Goal: Task Accomplishment & Management: Use online tool/utility

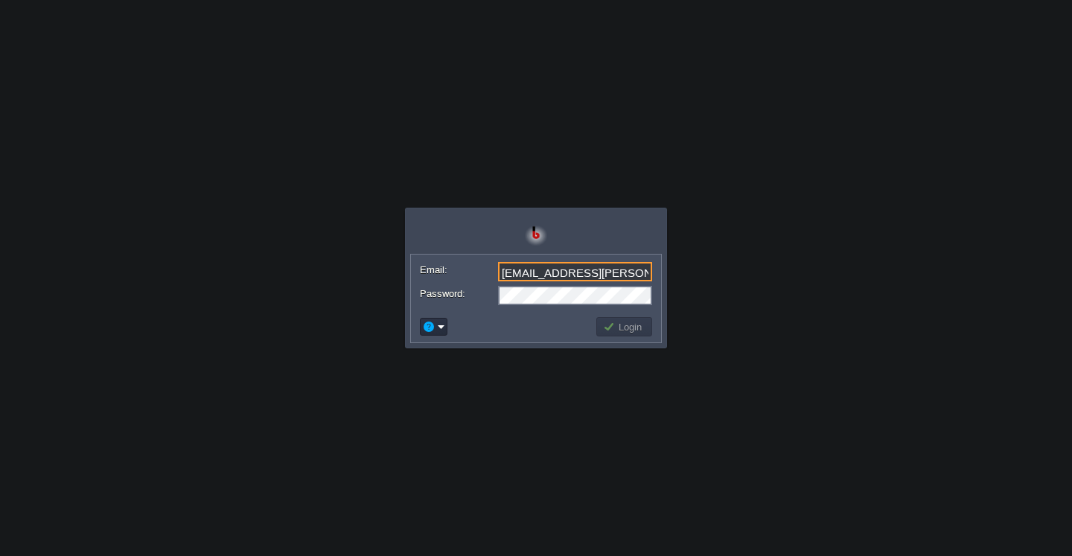
scroll to position [0, 14]
type input "[EMAIL_ADDRESS][PERSON_NAME][DOMAIN_NAME]"
click at [629, 329] on button "Login" at bounding box center [624, 326] width 43 height 13
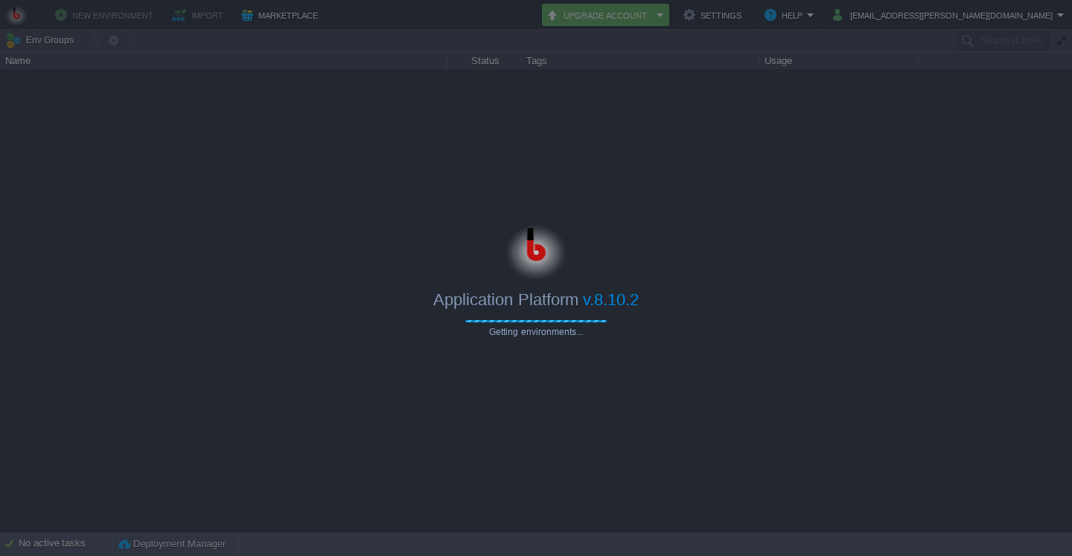
type input "Search (Ctrl+F)"
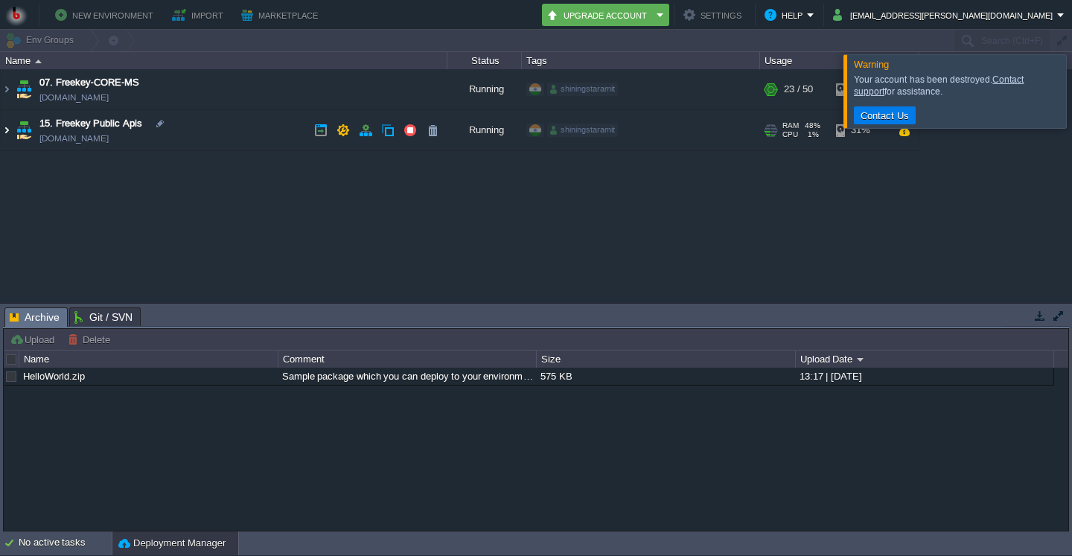
click at [8, 130] on img at bounding box center [7, 130] width 12 height 40
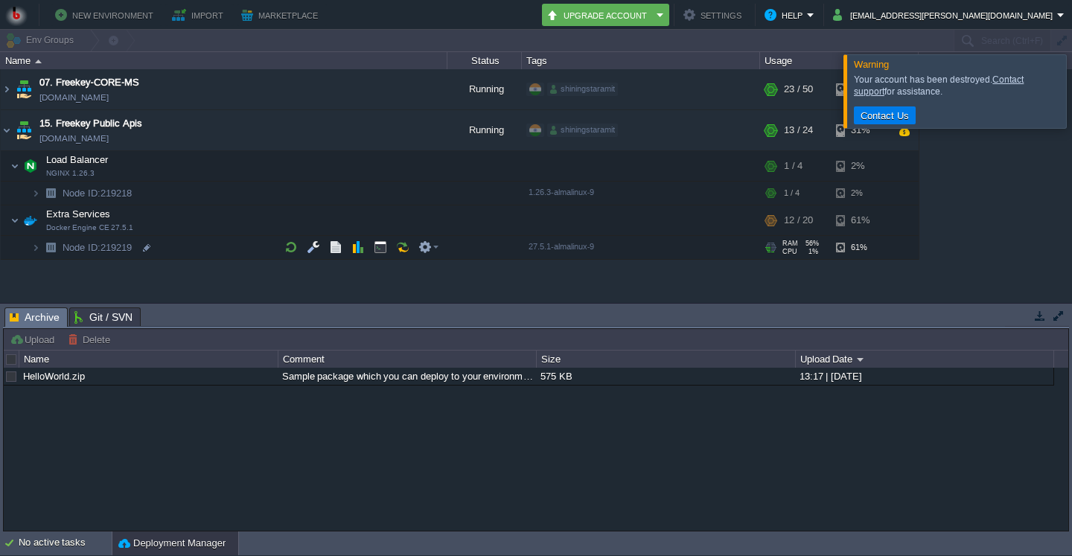
click at [41, 254] on img at bounding box center [50, 247] width 21 height 23
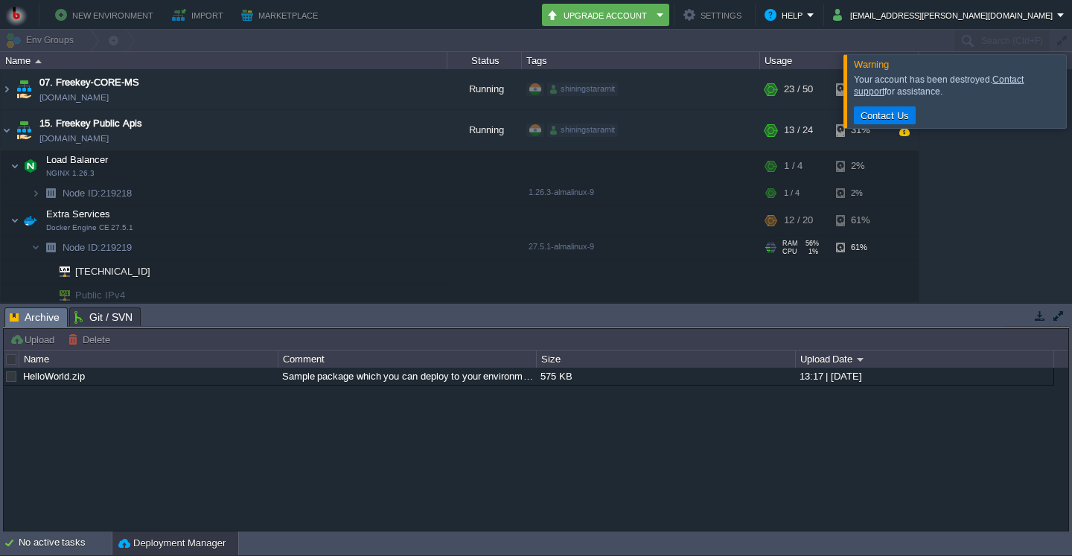
scroll to position [5, 0]
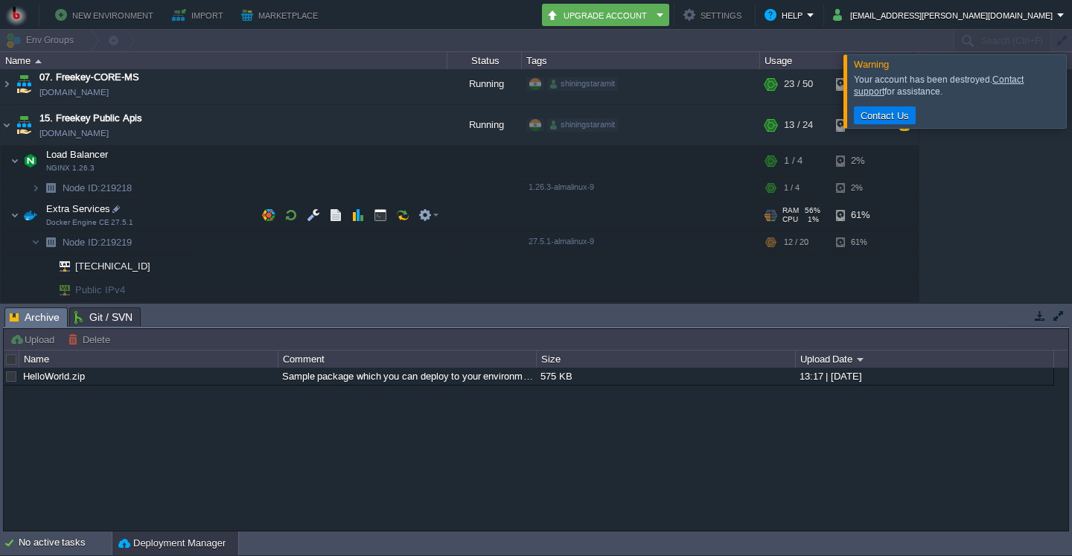
click at [63, 214] on span "Extra Services" at bounding box center [79, 209] width 68 height 13
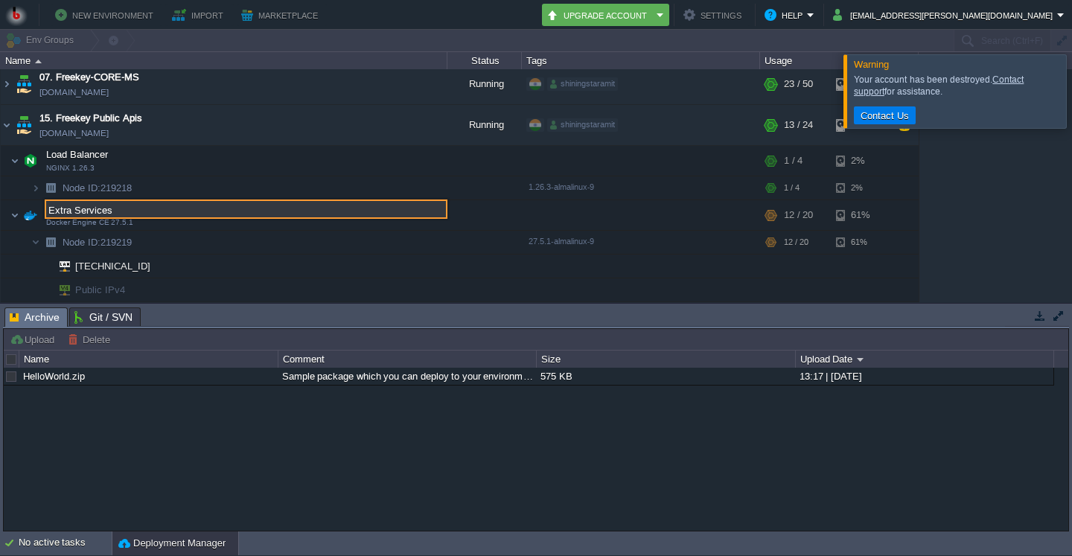
click at [63, 214] on input "Extra Services" at bounding box center [246, 209] width 403 height 19
click at [194, 220] on div "07. Freekey-CORE-MS freekey-core-ms.in1.bitss.cloud Running shiningstaramit + A…" at bounding box center [536, 185] width 1072 height 233
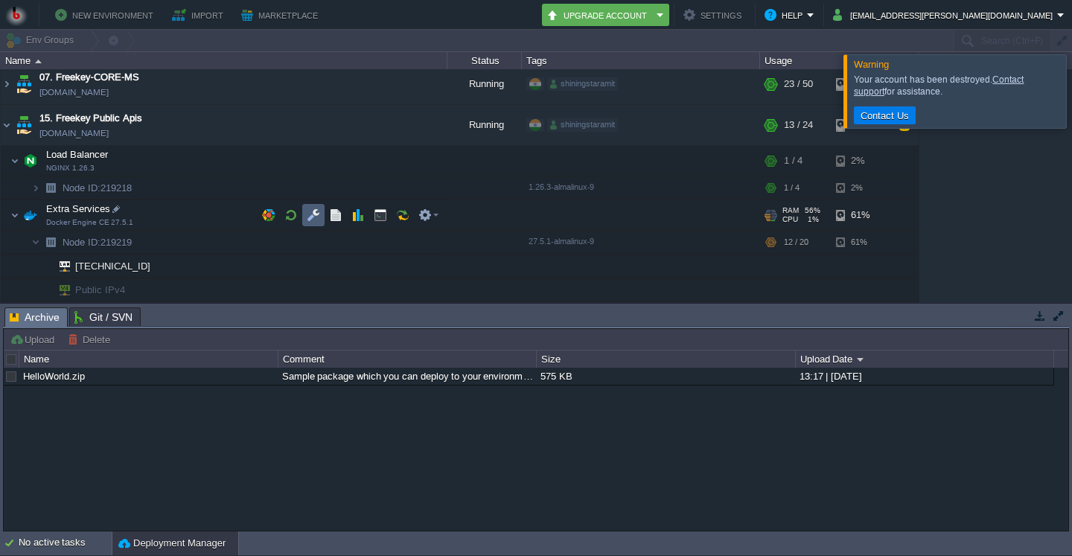
click at [302, 211] on td at bounding box center [313, 215] width 22 height 22
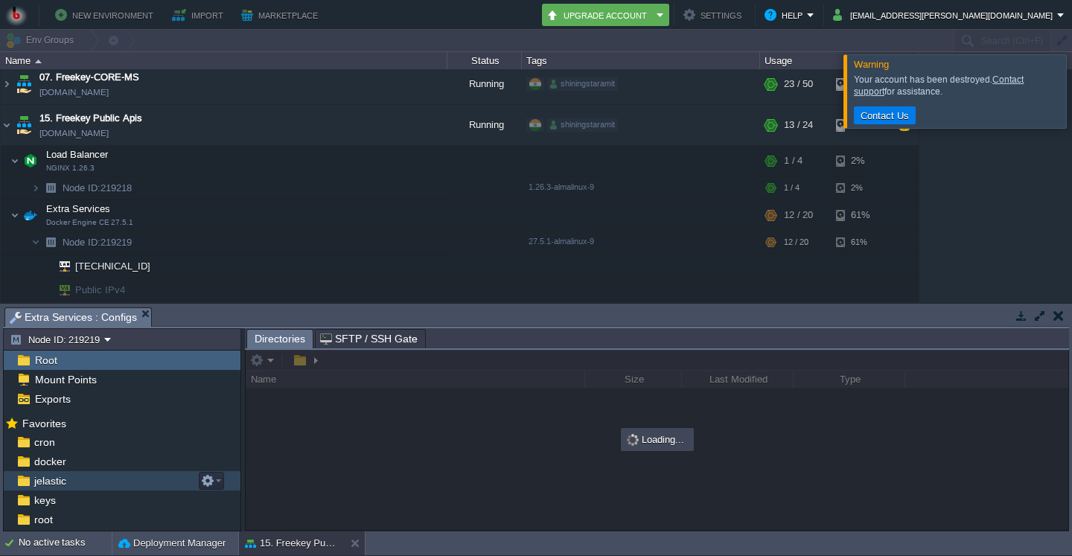
click at [80, 480] on div "jelastic" at bounding box center [122, 480] width 237 height 19
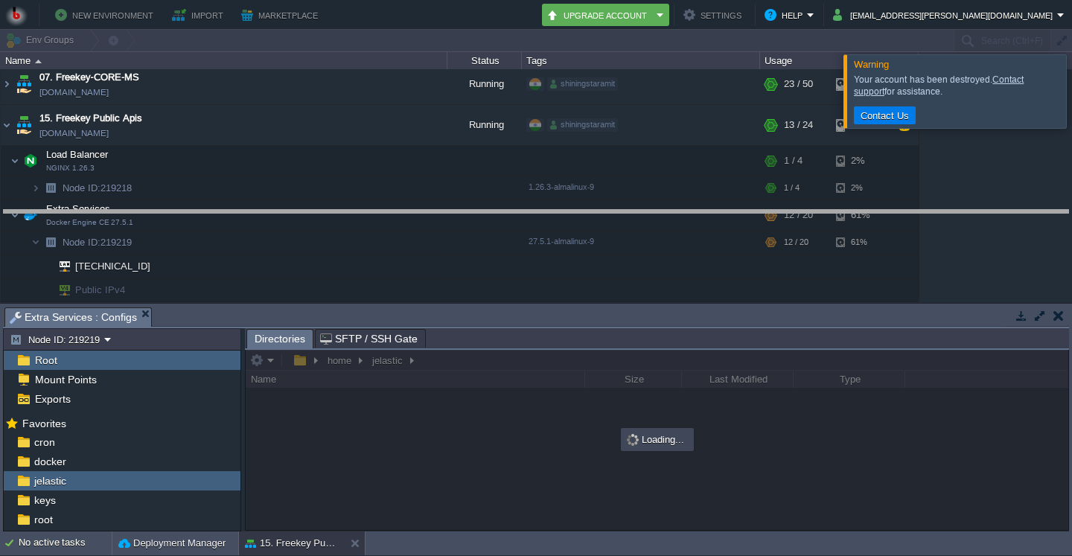
drag, startPoint x: 684, startPoint y: 318, endPoint x: 689, endPoint y: 223, distance: 94.7
click at [690, 220] on body "New Environment Import Marketplace Bonus ₹0.00 Upgrade Account Settings Help yo…" at bounding box center [536, 278] width 1072 height 556
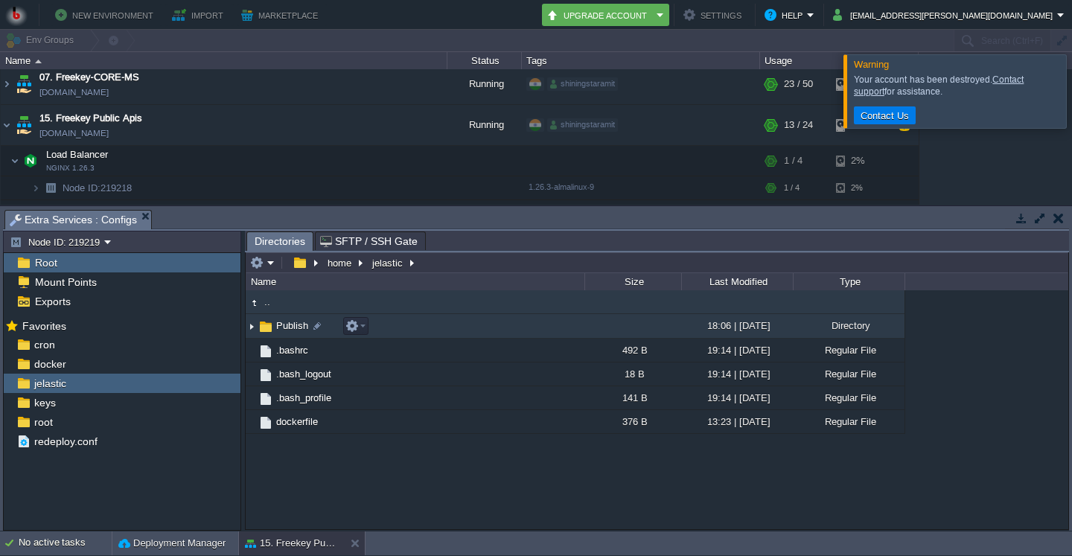
click at [253, 325] on img at bounding box center [252, 326] width 12 height 23
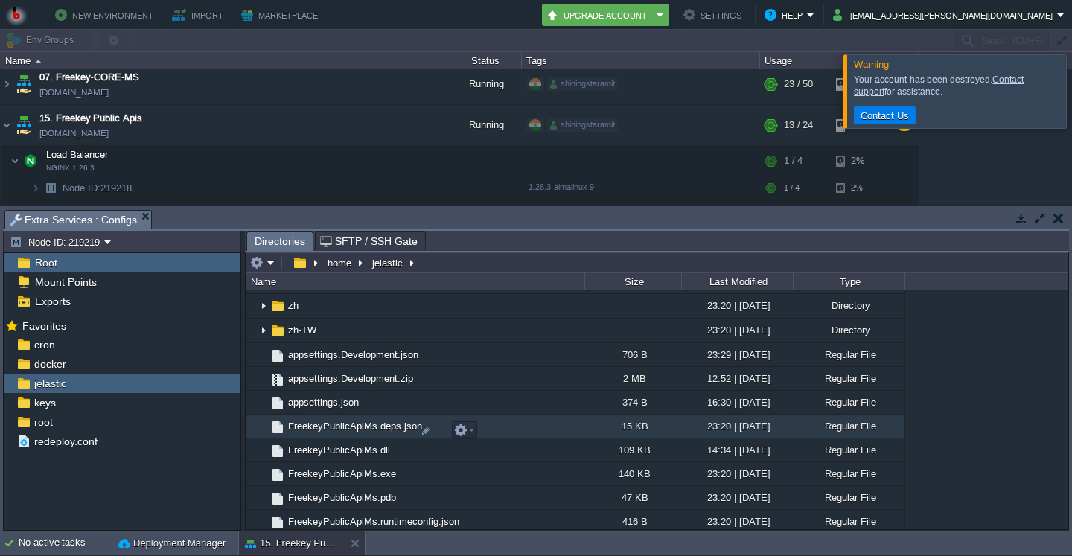
scroll to position [357, 0]
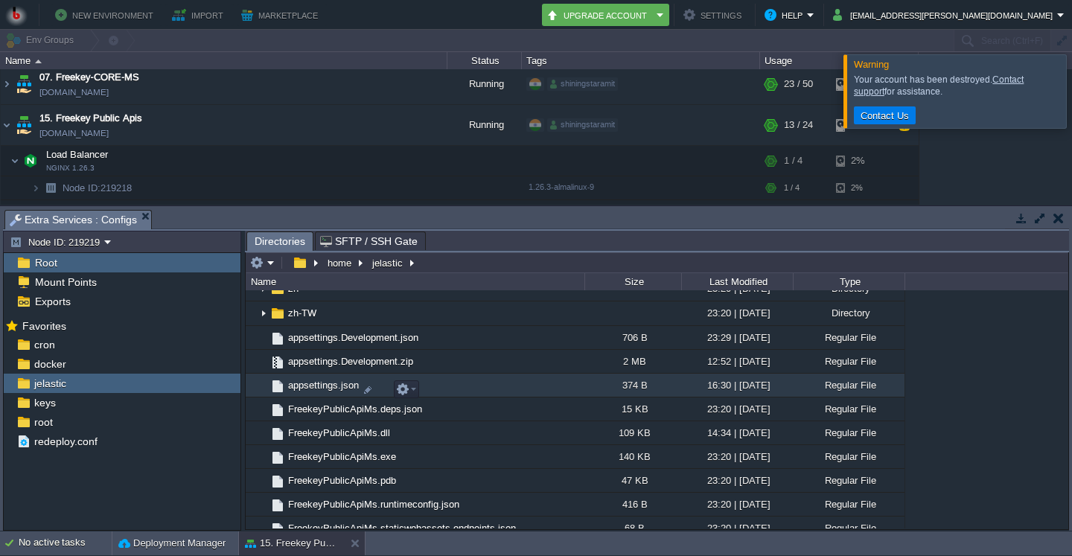
click at [318, 390] on span "appsettings.json" at bounding box center [323, 385] width 75 height 13
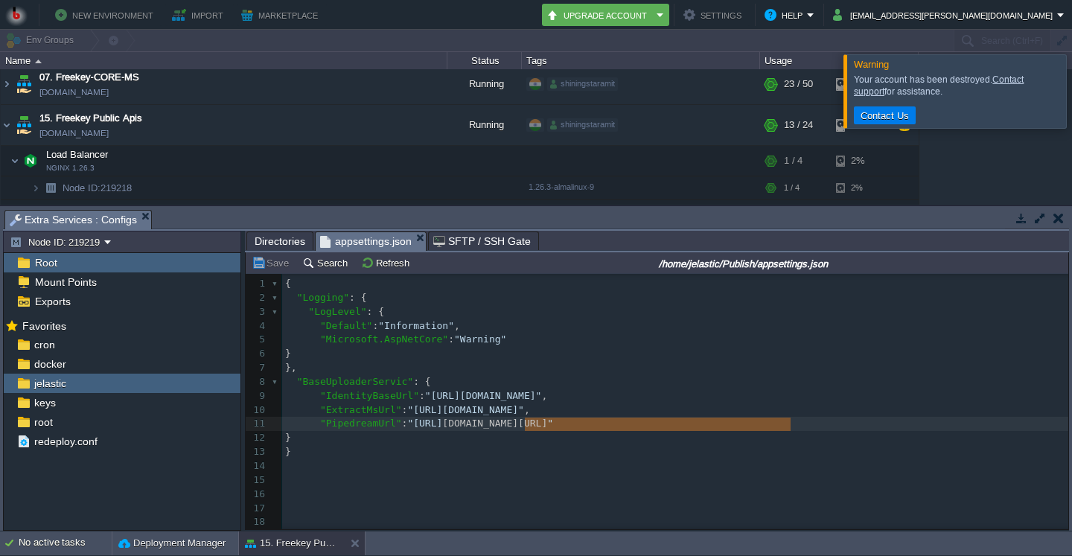
scroll to position [0, 293]
type textarea "[URL][DOMAIN_NAME]"
drag, startPoint x: 792, startPoint y: 424, endPoint x: 410, endPoint y: 425, distance: 381.3
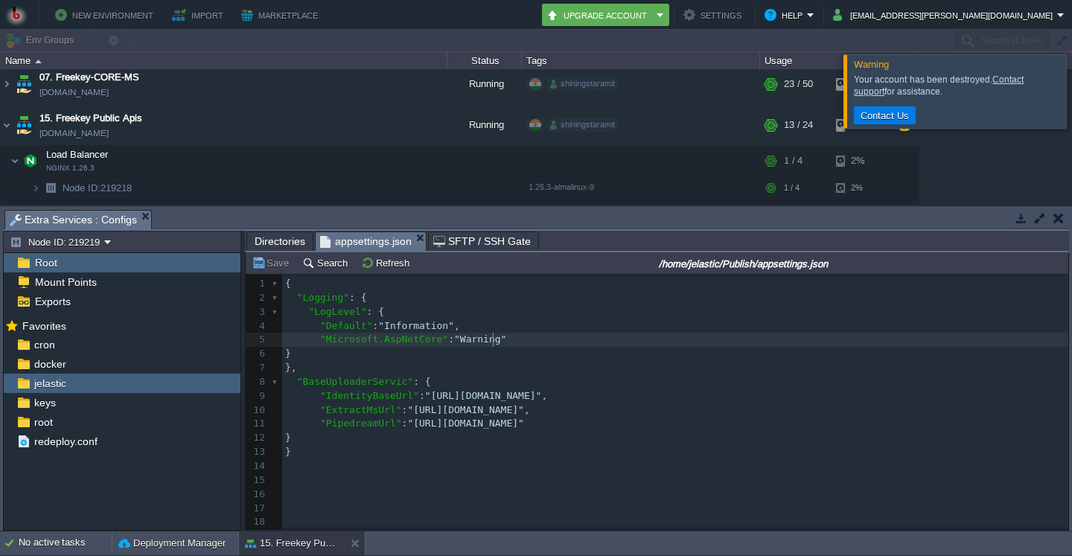
click at [555, 340] on pre ""Microsoft.AspNetCore" : "Warning"" at bounding box center [675, 340] width 786 height 14
click at [272, 240] on span "Directories" at bounding box center [280, 241] width 51 height 18
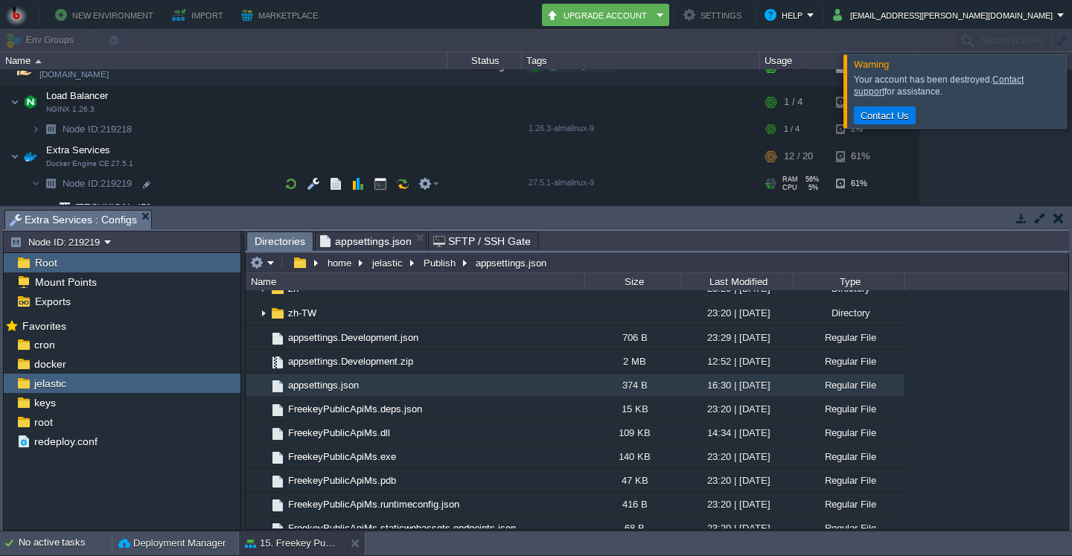
scroll to position [77, 0]
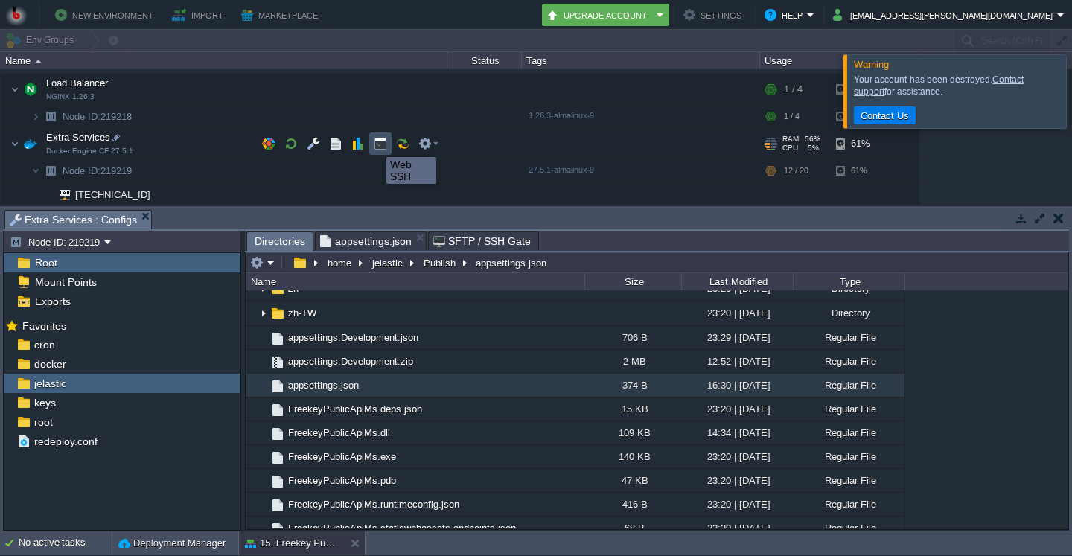
click at [379, 144] on button "button" at bounding box center [380, 143] width 13 height 13
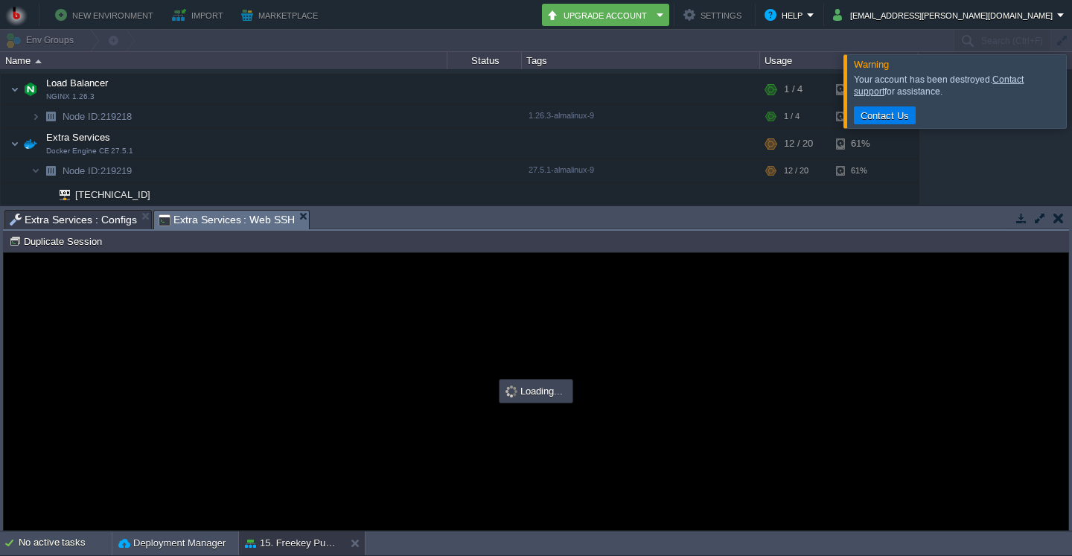
click at [1072, 90] on div at bounding box center [1090, 90] width 0 height 73
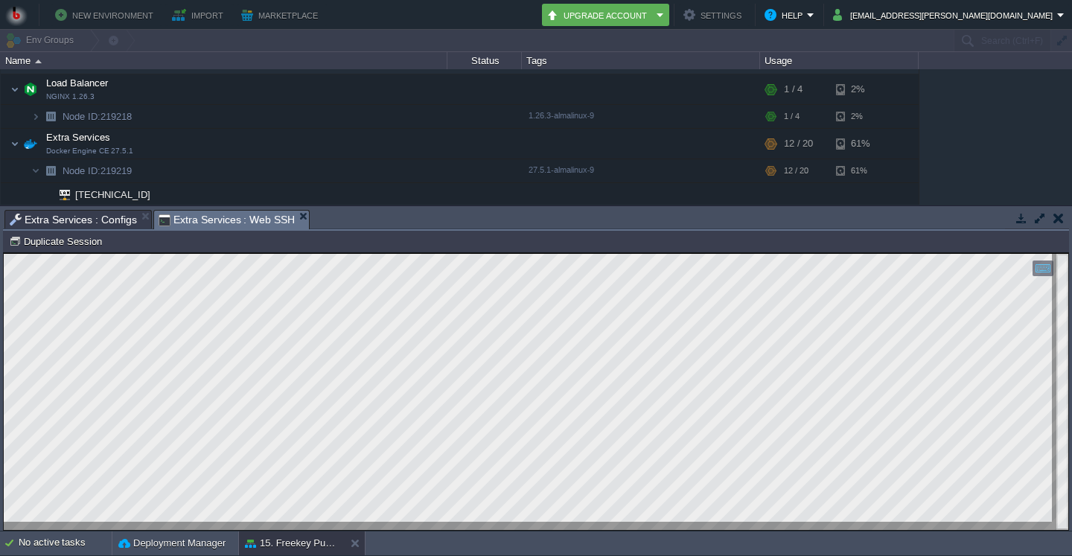
scroll to position [7, 0]
click at [68, 217] on span "Extra Services : Configs" at bounding box center [73, 220] width 127 height 18
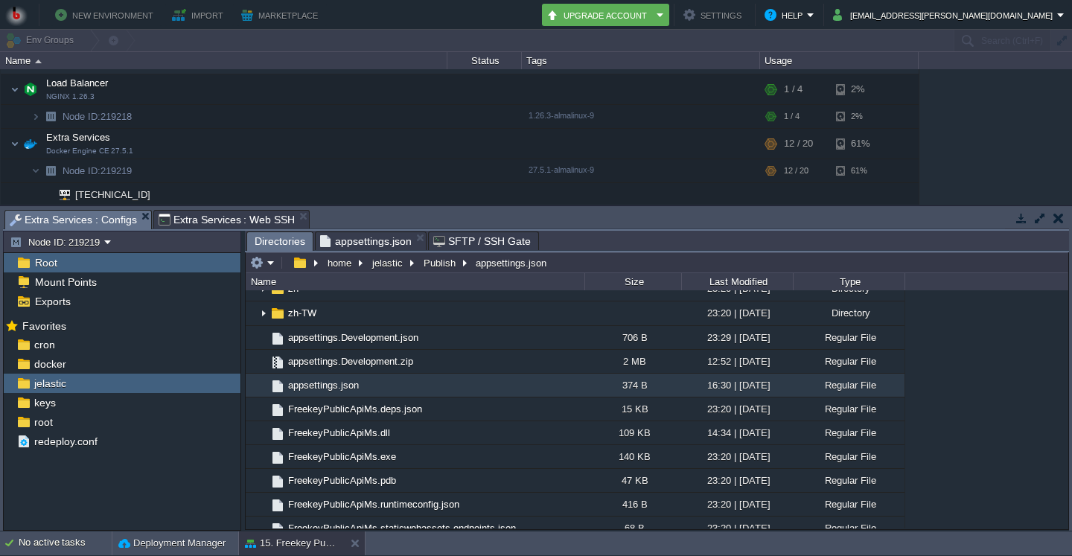
scroll to position [357, 0]
click at [351, 243] on span "appsettings.json" at bounding box center [366, 241] width 92 height 18
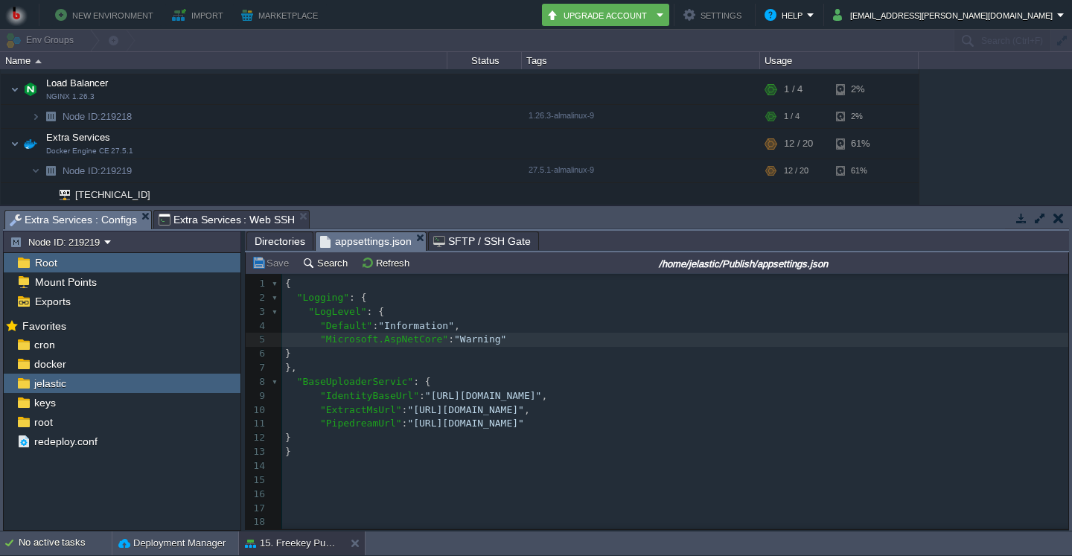
click at [738, 412] on pre ""ExtractMsUrl" : "[URL][DOMAIN_NAME]" ," at bounding box center [675, 411] width 786 height 14
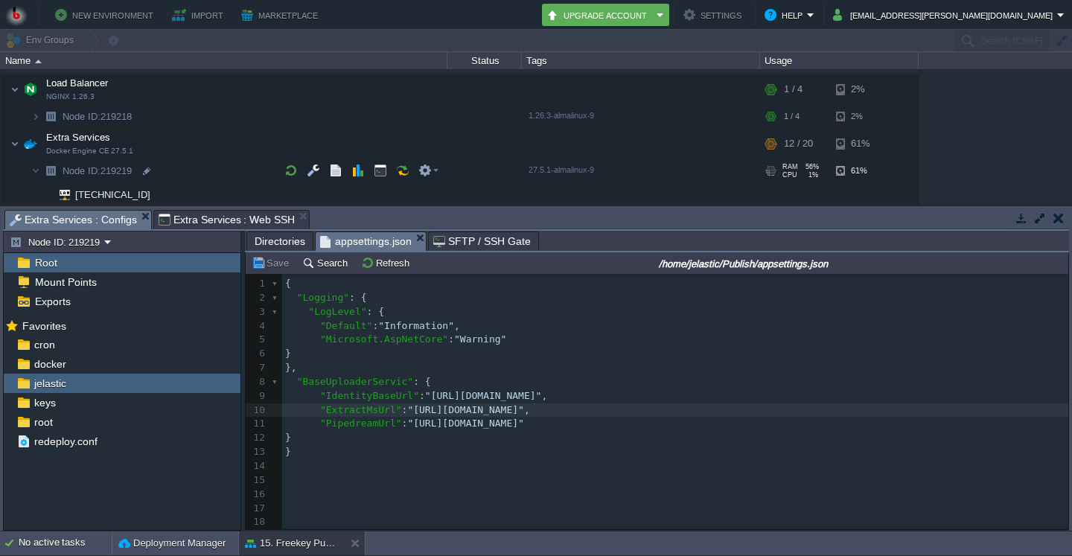
scroll to position [103, 0]
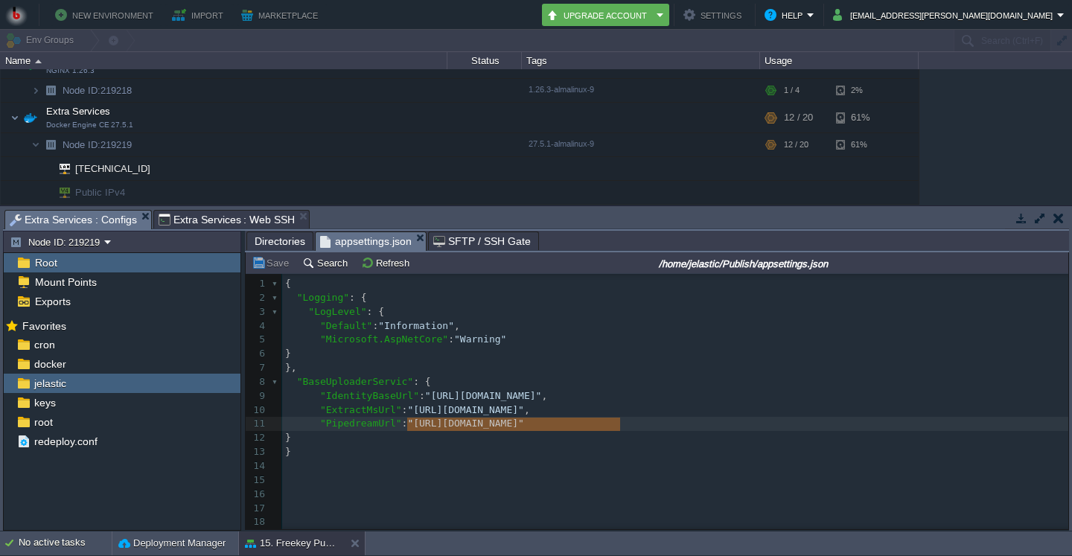
type textarea "https://eokie0xp4zoi6eb.m.pipedream.net"
drag, startPoint x: 409, startPoint y: 422, endPoint x: 617, endPoint y: 424, distance: 208.5
paste textarea
click at [657, 422] on pre ""PipedreamUrl" : "https://eoka4o1eqw9isuz.m.pipedream.net"" at bounding box center [675, 424] width 786 height 14
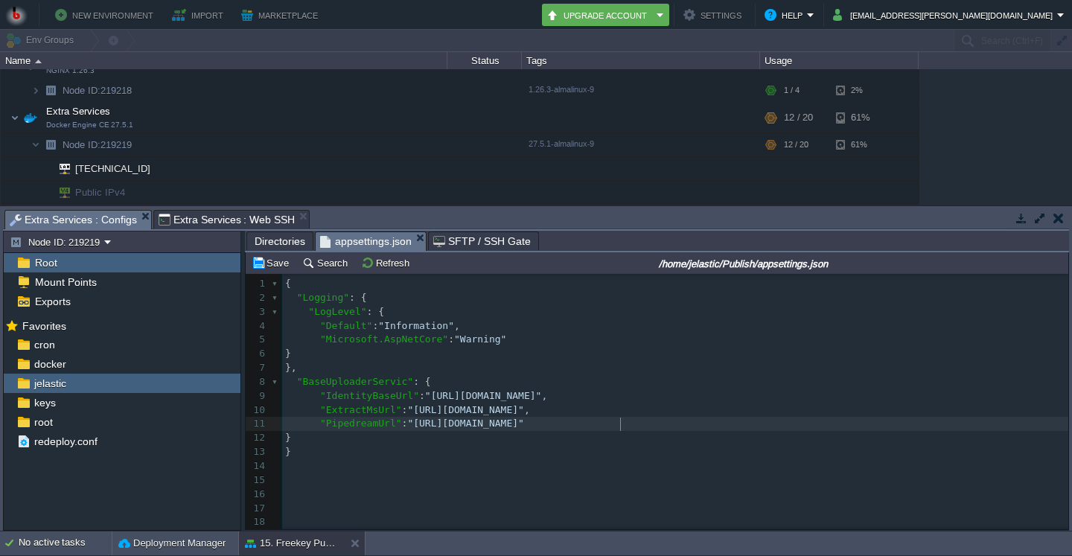
scroll to position [0, 0]
click at [516, 328] on pre ""Default" : "Information" ," at bounding box center [675, 326] width 786 height 14
click at [273, 241] on span "Directories" at bounding box center [280, 241] width 51 height 18
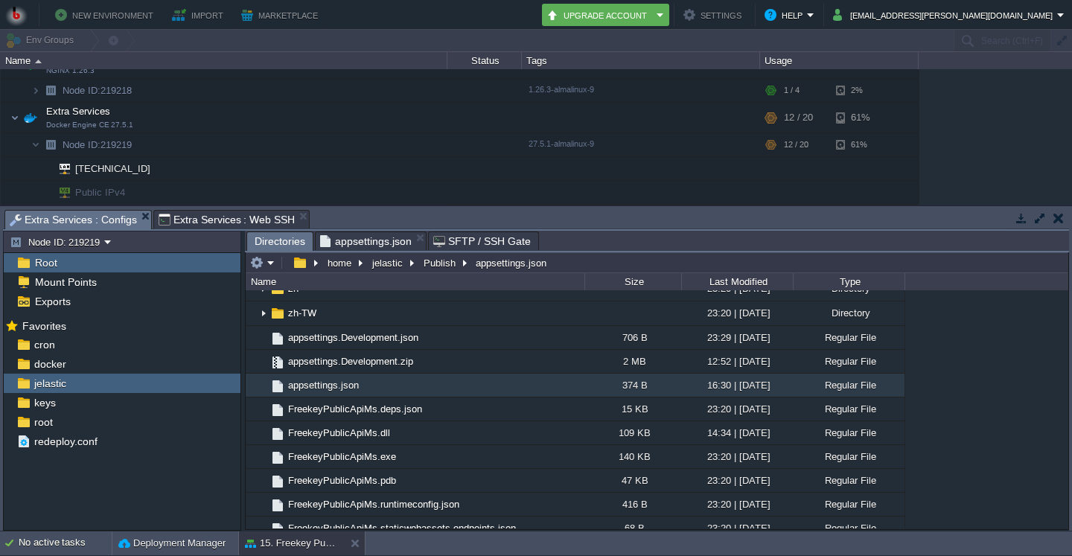
click at [304, 392] on span "appsettings.json" at bounding box center [323, 385] width 75 height 13
click at [410, 392] on em at bounding box center [406, 389] width 20 height 13
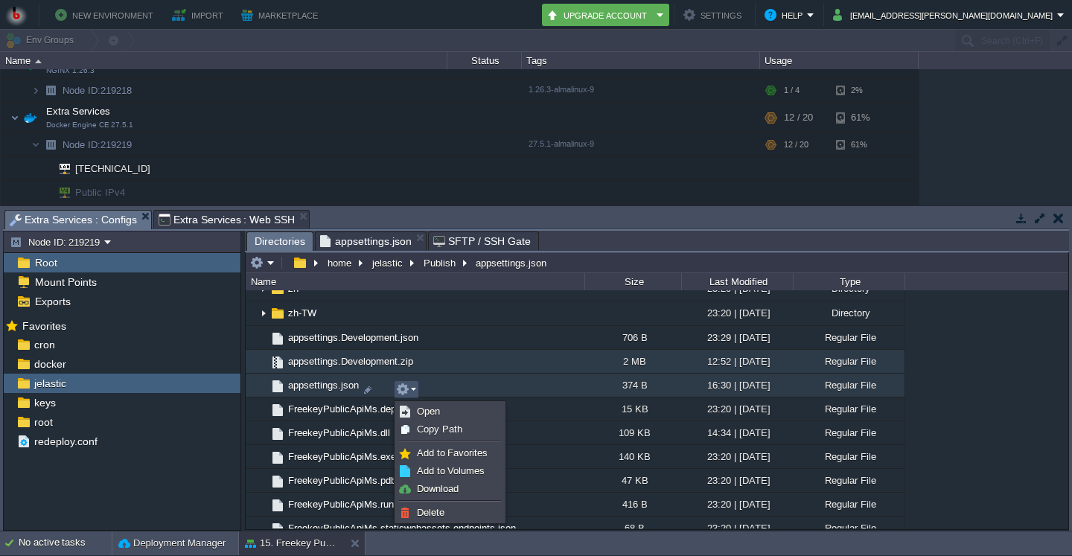
click at [328, 374] on td "appsettings.Development.zip" at bounding box center [415, 362] width 339 height 24
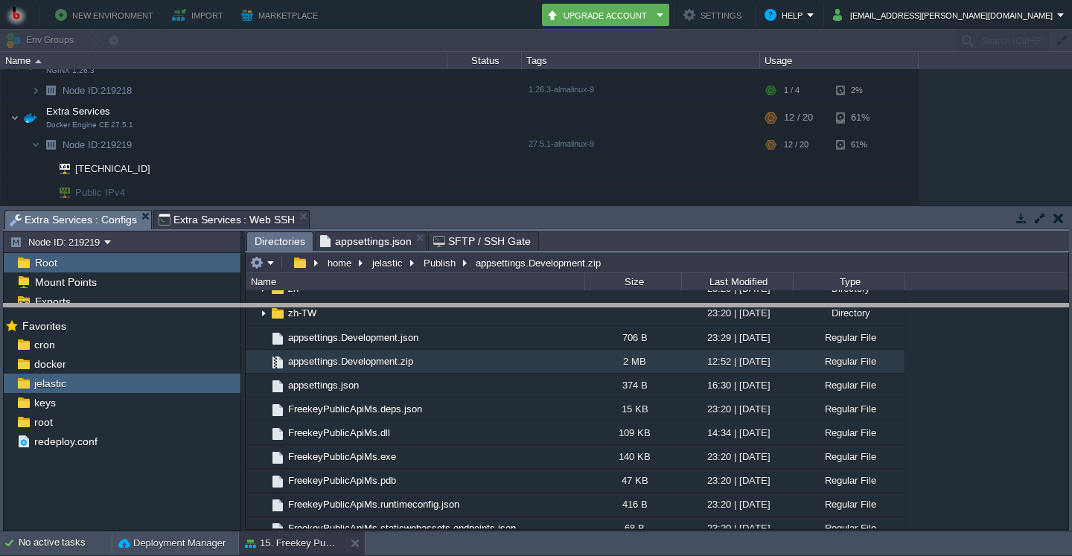
drag, startPoint x: 364, startPoint y: 219, endPoint x: 357, endPoint y: 361, distance: 142.4
click at [360, 361] on body "New Environment Import Marketplace Bonus ₹0.00 Upgrade Account Settings Help [E…" at bounding box center [536, 278] width 1072 height 556
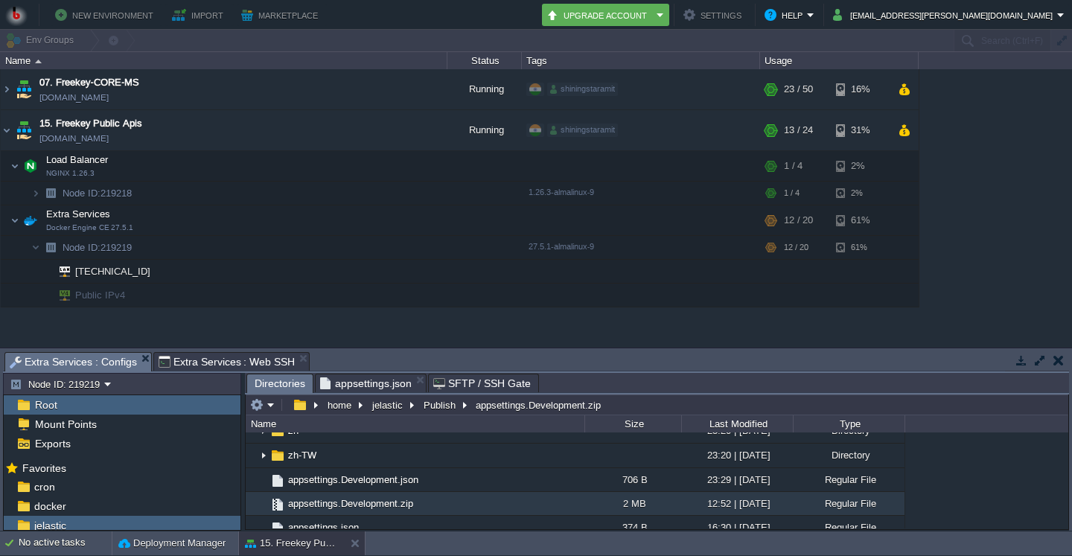
scroll to position [0, 0]
click at [294, 220] on button "button" at bounding box center [290, 220] width 13 height 13
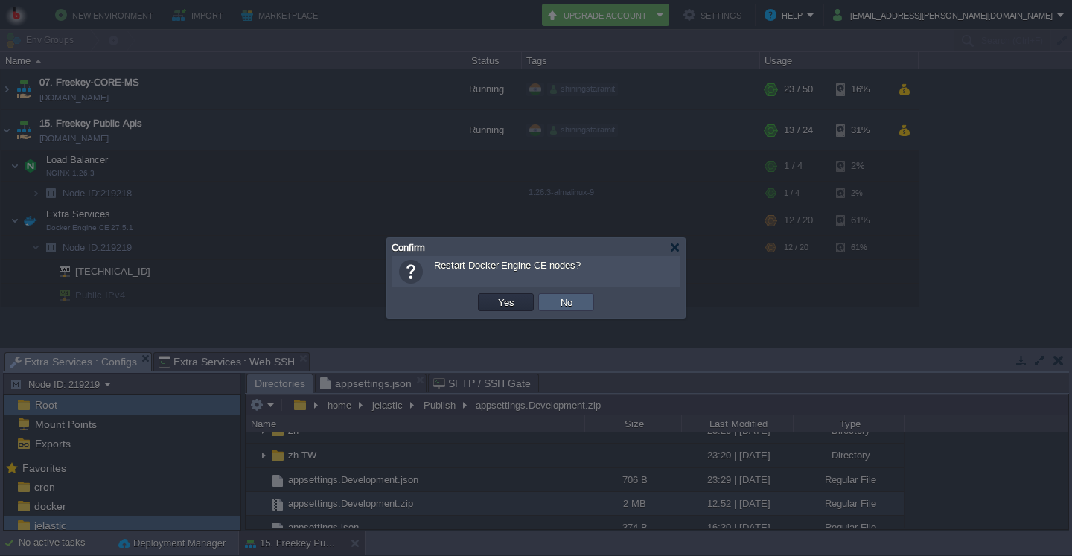
click at [556, 303] on td "No" at bounding box center [566, 302] width 56 height 18
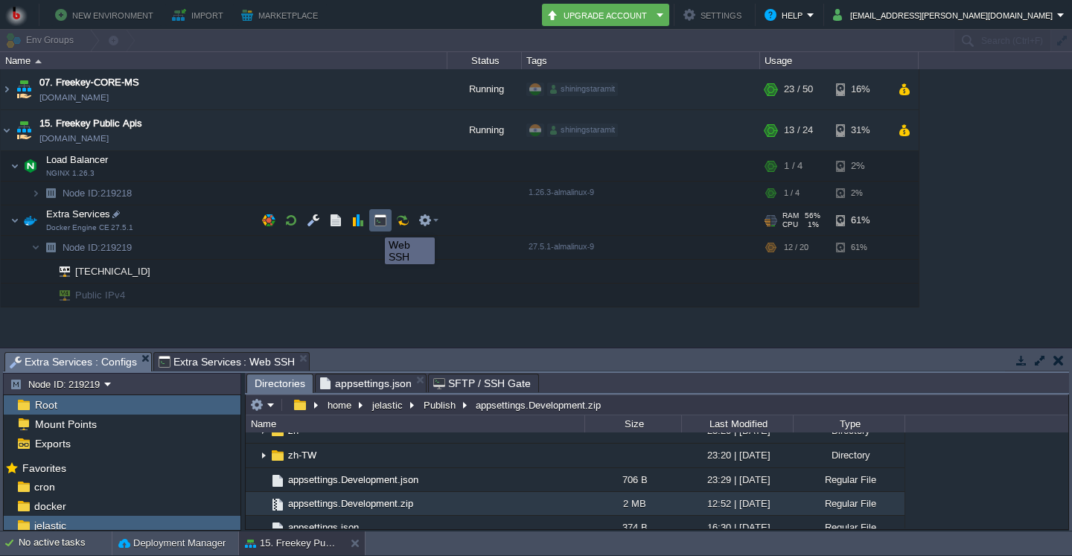
click at [378, 224] on button "button" at bounding box center [380, 220] width 13 height 13
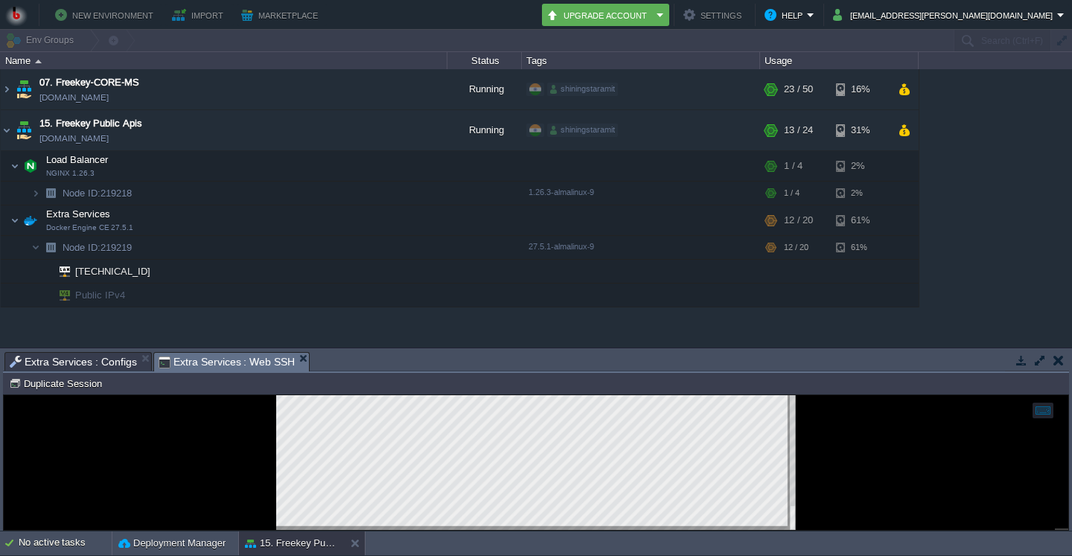
scroll to position [7, 0]
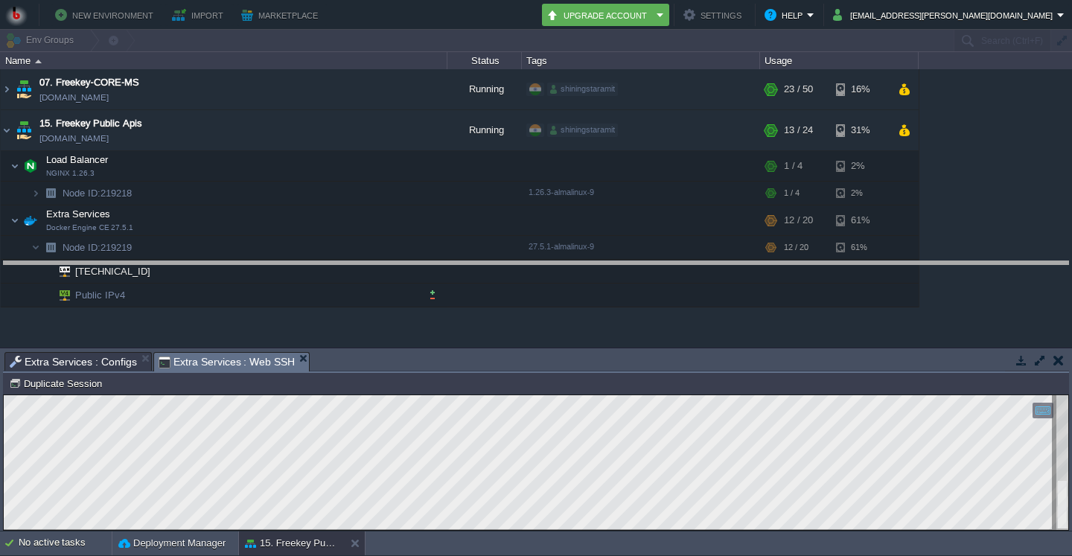
drag, startPoint x: 535, startPoint y: 362, endPoint x: 530, endPoint y: 187, distance: 175.1
click at [530, 187] on body "New Environment Import Marketplace Bonus ₹0.00 Upgrade Account Settings Help [E…" at bounding box center [536, 278] width 1072 height 556
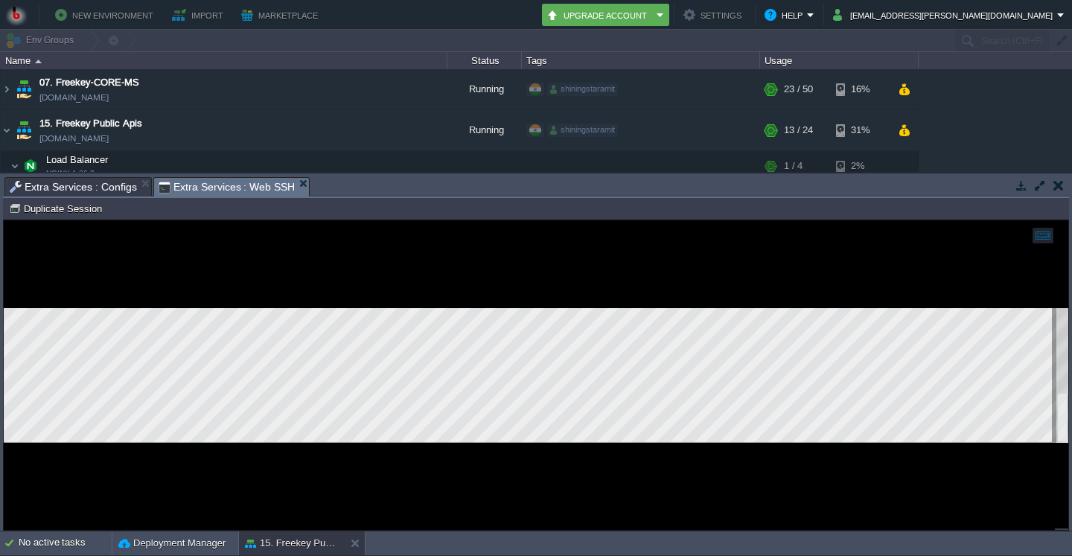
click at [291, 445] on div at bounding box center [536, 375] width 1065 height 310
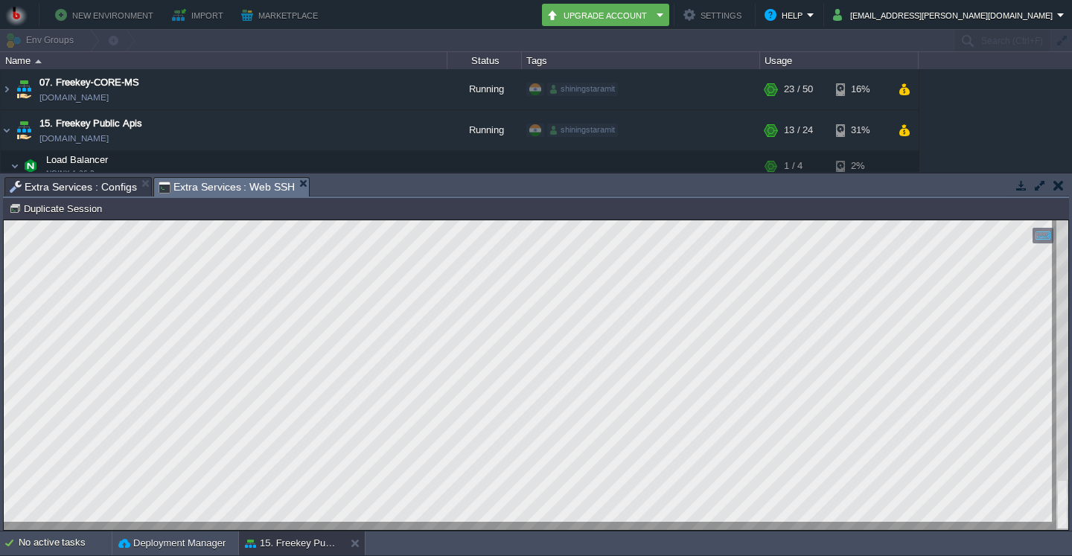
click at [186, 186] on span "Extra Services : Web SSH" at bounding box center [227, 187] width 137 height 19
click at [70, 188] on span "Extra Services : Configs" at bounding box center [73, 187] width 127 height 18
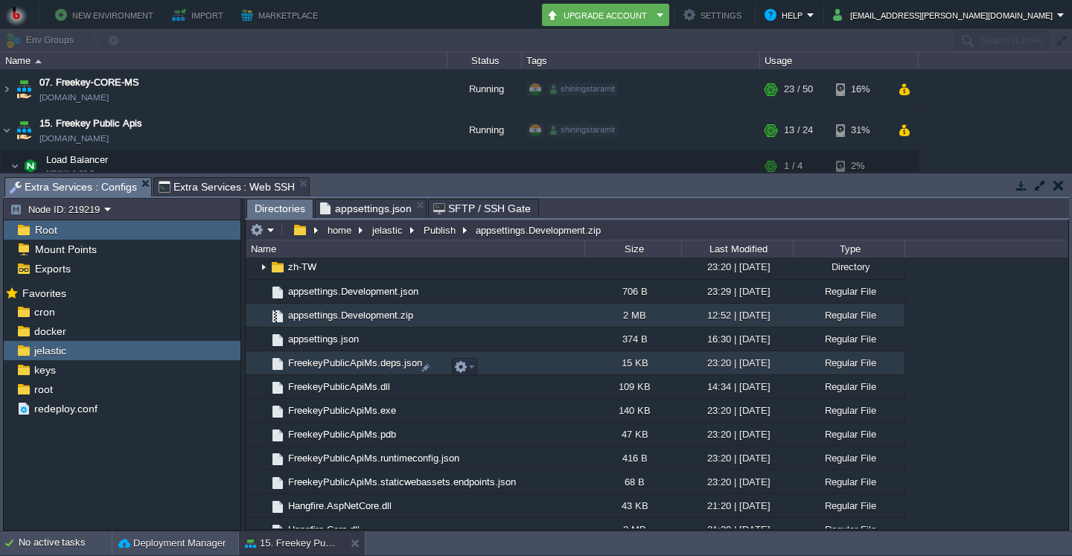
scroll to position [365, 0]
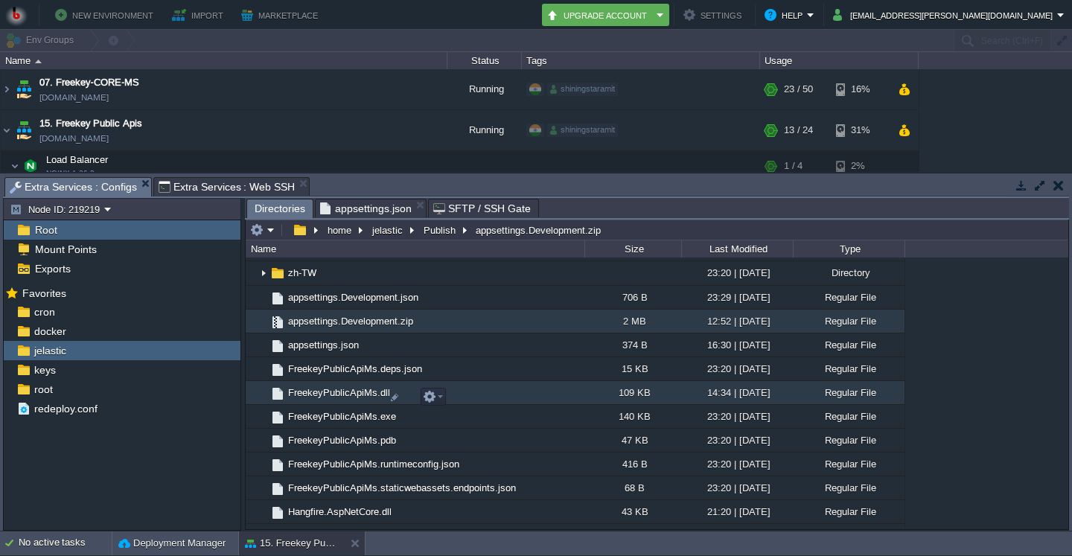
click at [340, 395] on span "FreekeyPublicApiMs.dll" at bounding box center [339, 393] width 106 height 13
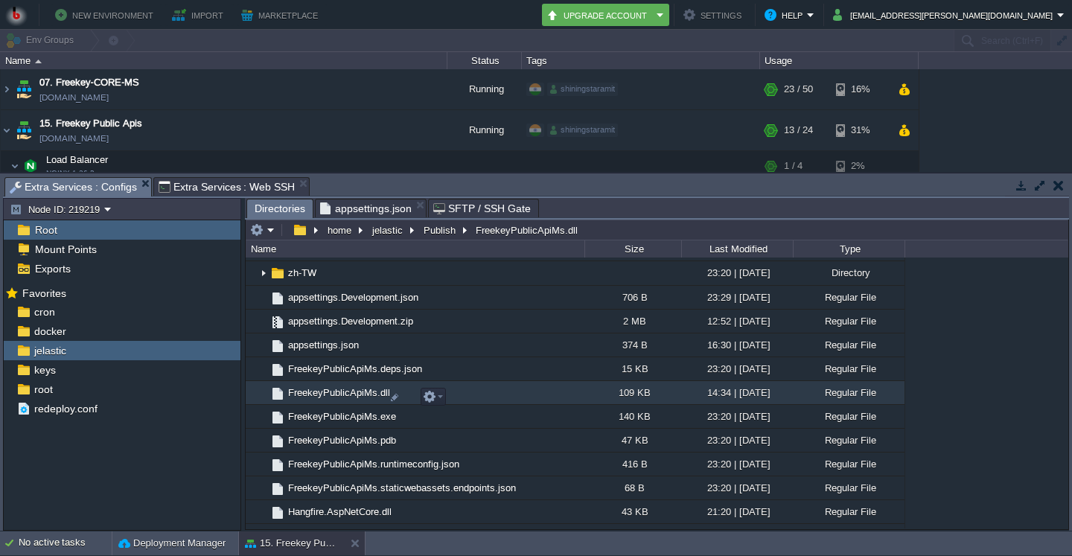
click at [305, 399] on span "FreekeyPublicApiMs.dll" at bounding box center [339, 393] width 106 height 13
click at [307, 399] on span "FreekeyPublicApiMs.dll" at bounding box center [339, 393] width 106 height 13
click at [398, 398] on div at bounding box center [394, 397] width 13 height 13
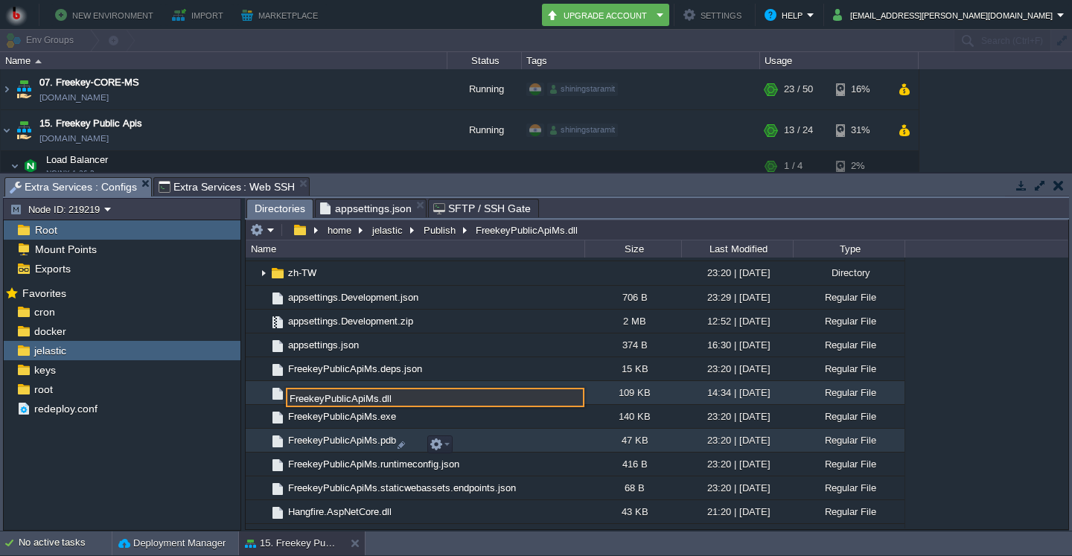
click at [319, 445] on span "FreekeyPublicApiMs.pdb" at bounding box center [342, 440] width 112 height 13
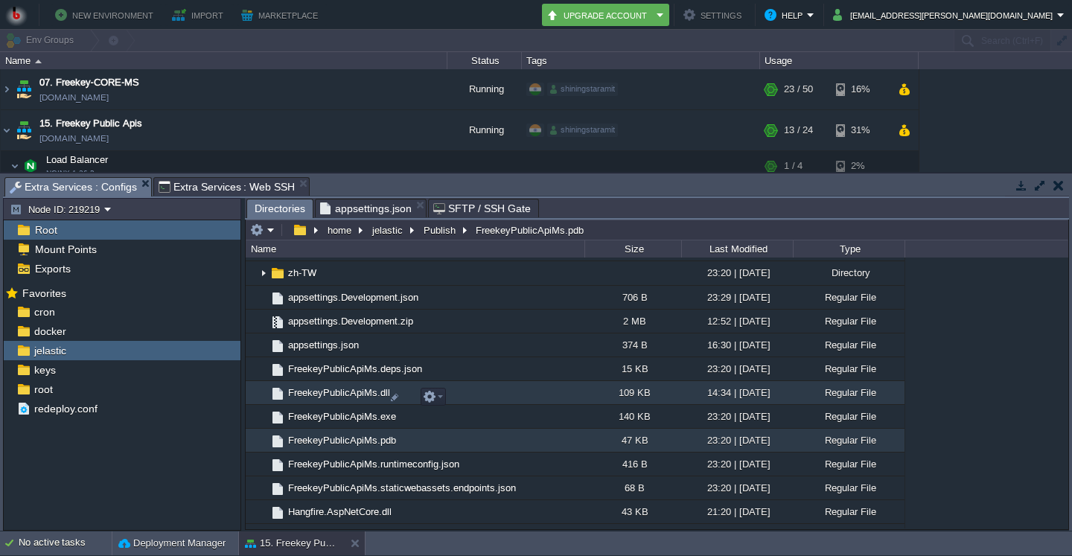
click at [334, 397] on span "FreekeyPublicApiMs.dll" at bounding box center [339, 393] width 106 height 13
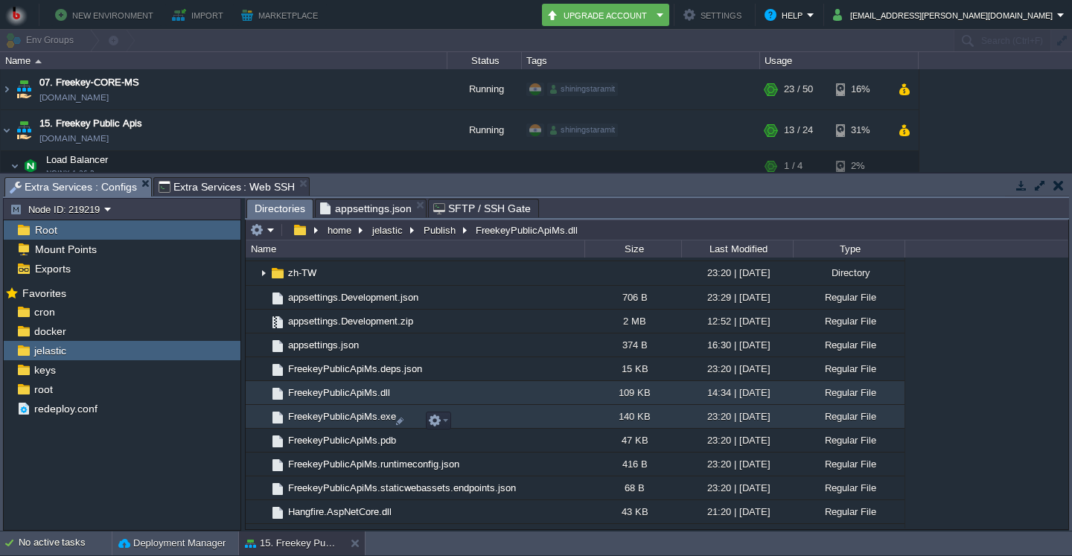
click at [337, 429] on td "FreekeyPublicApiMs.exe" at bounding box center [415, 417] width 339 height 24
click at [327, 392] on td "FreekeyPublicApiMs.dll" at bounding box center [415, 393] width 339 height 24
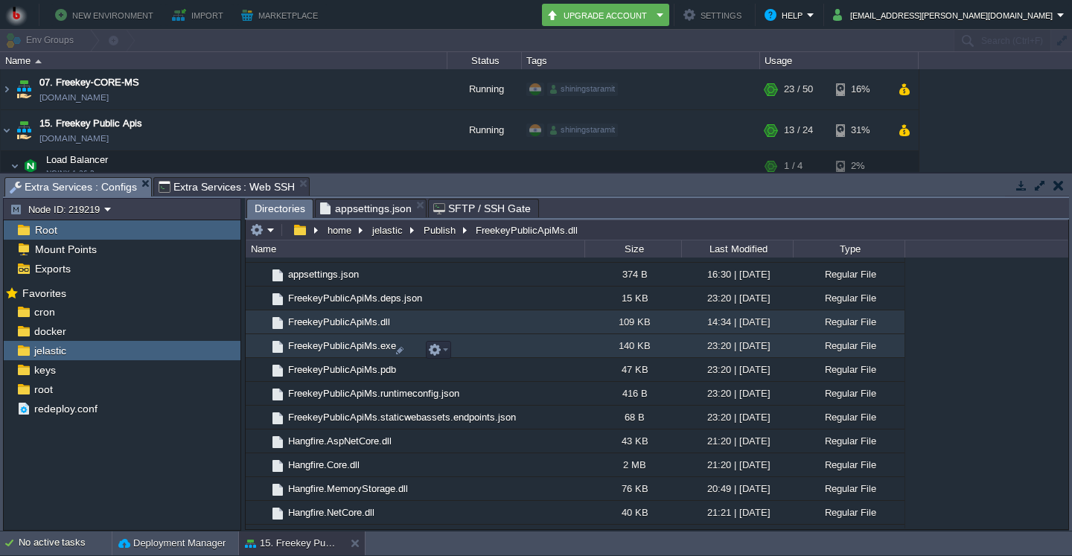
scroll to position [436, 0]
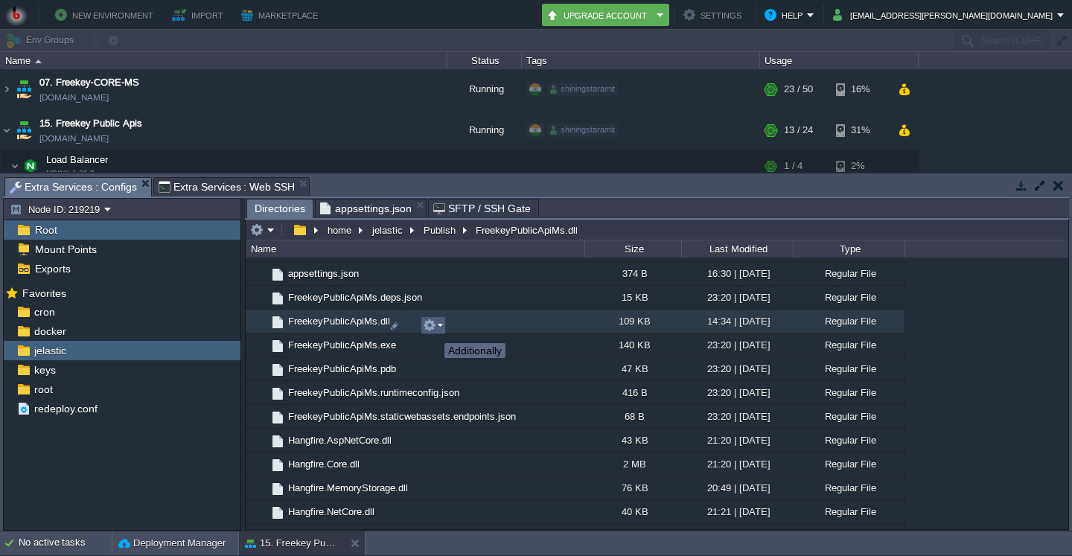
click at [433, 330] on button "button" at bounding box center [429, 325] width 13 height 13
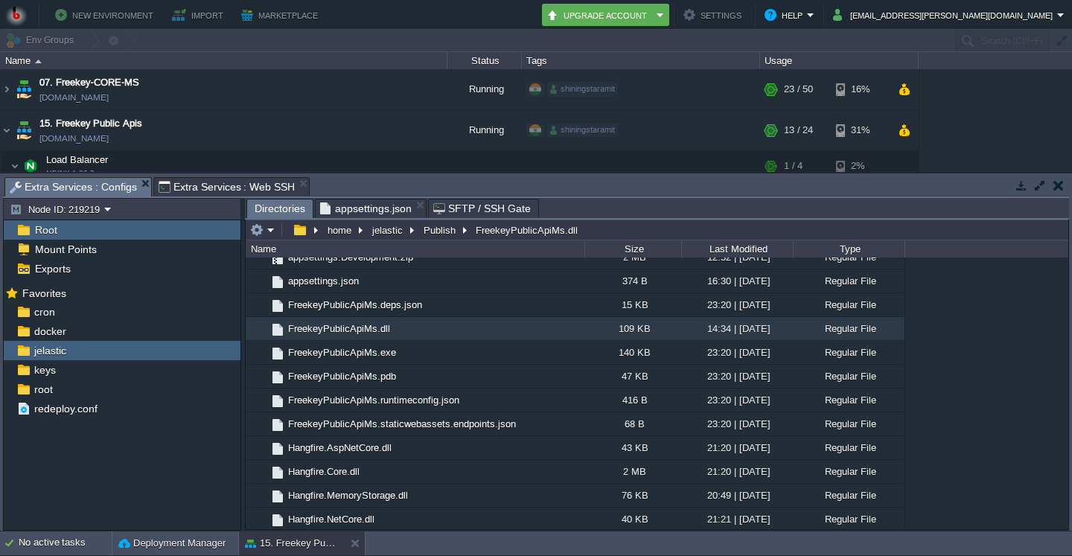
scroll to position [0, 0]
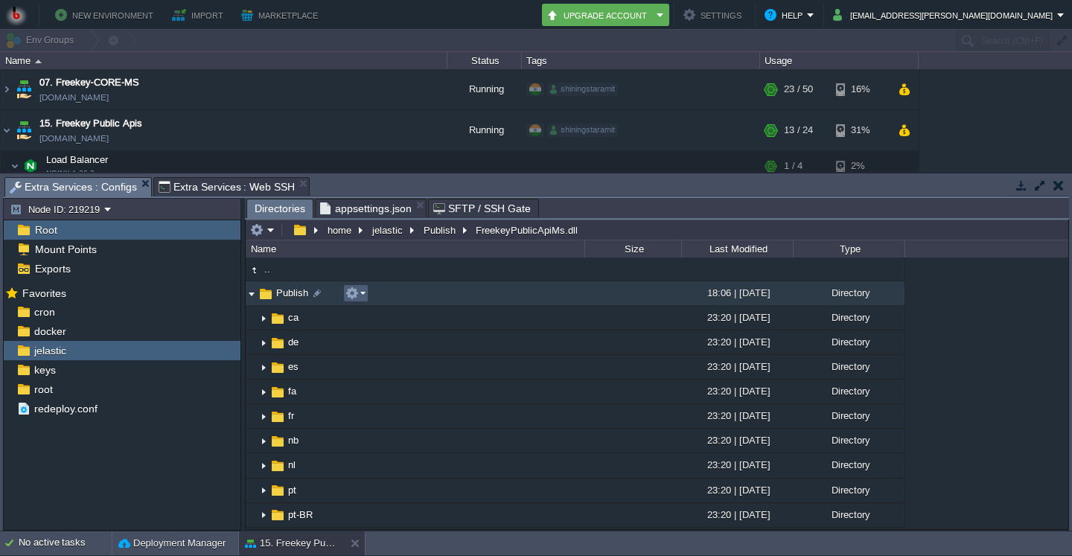
click at [366, 292] on td at bounding box center [355, 293] width 25 height 18
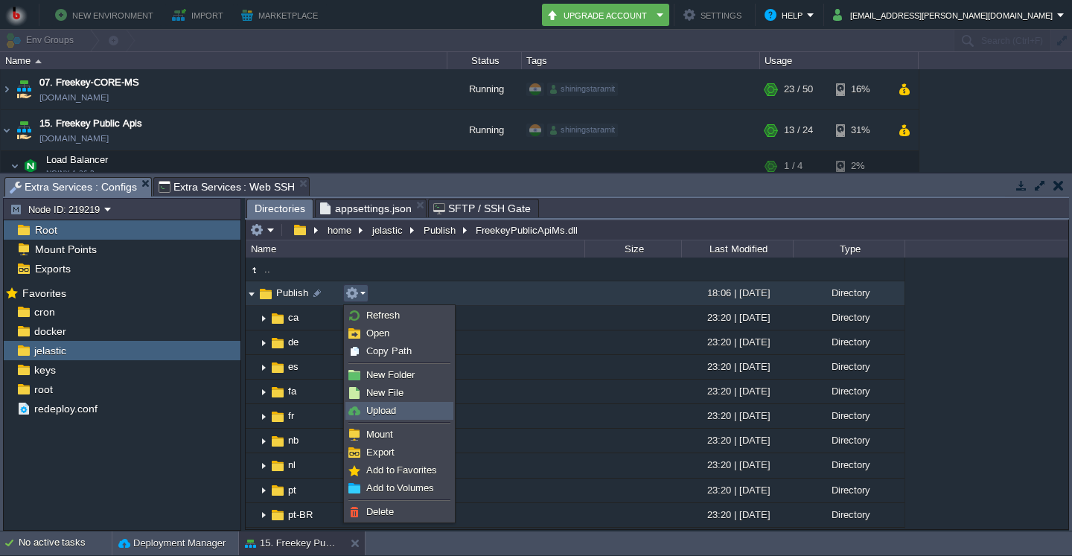
click at [376, 415] on span "Upload" at bounding box center [381, 410] width 30 height 11
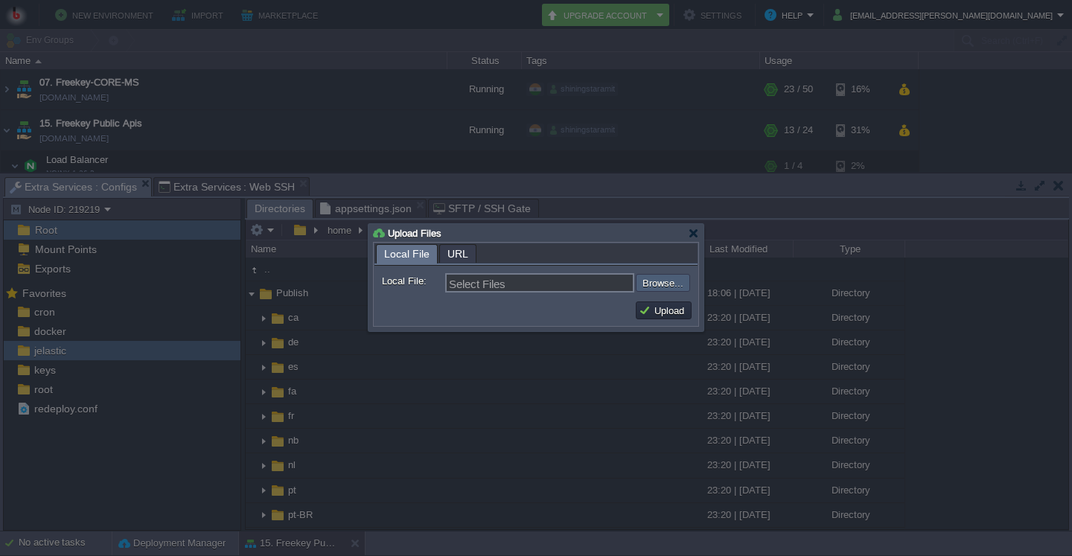
click at [662, 285] on input "file" at bounding box center [596, 283] width 188 height 18
type input "C:\fakepath\FreekeyPublicApiMs.dll"
type input "FreekeyPublicApiMs.dll"
click at [664, 311] on button "Upload" at bounding box center [664, 310] width 50 height 13
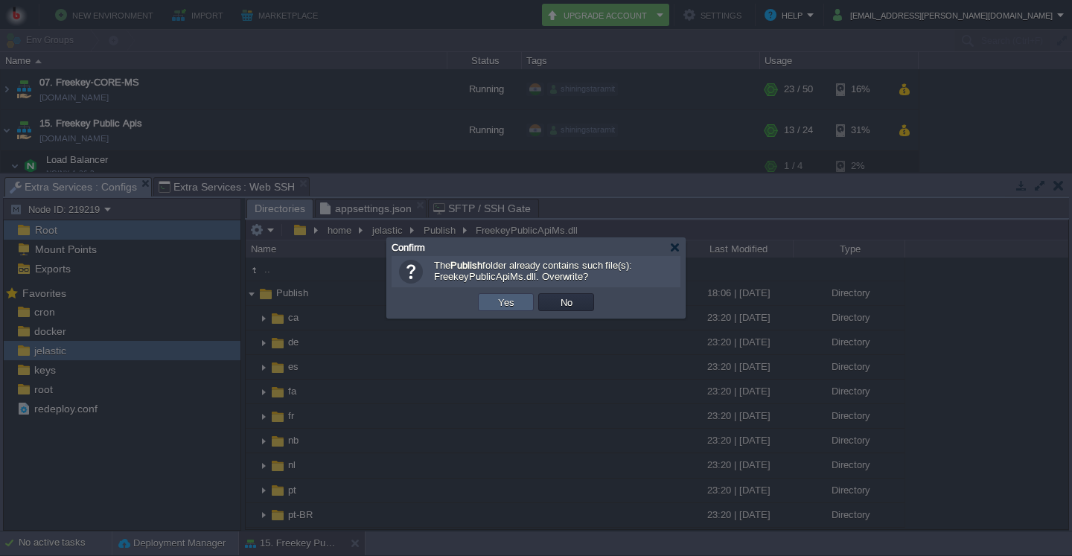
click at [512, 301] on button "Yes" at bounding box center [506, 302] width 25 height 13
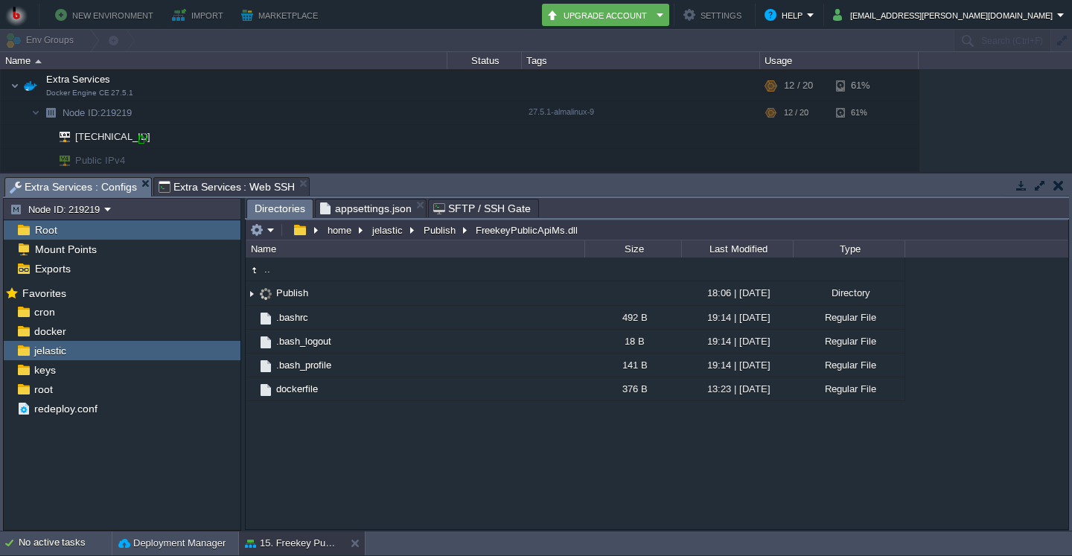
scroll to position [136, 0]
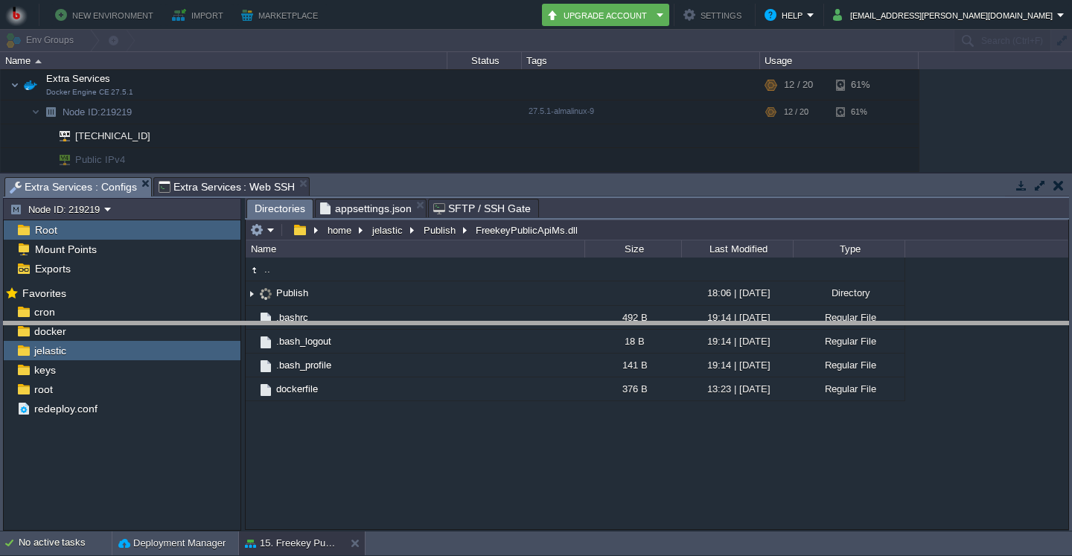
click at [566, 331] on body "New Environment Import Marketplace Bonus ₹0.00 Upgrade Account Settings Help yo…" at bounding box center [536, 278] width 1072 height 556
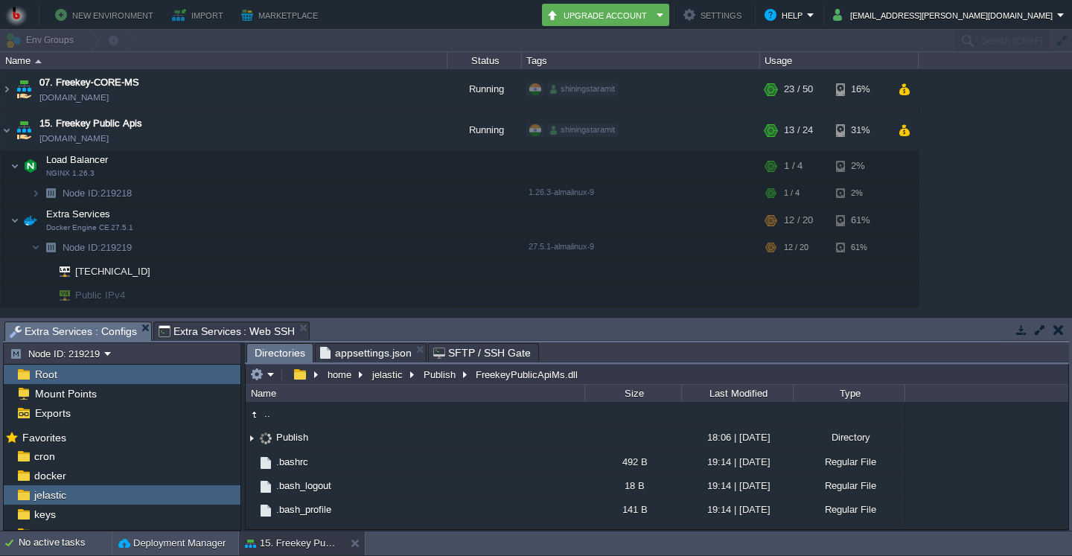
scroll to position [0, 0]
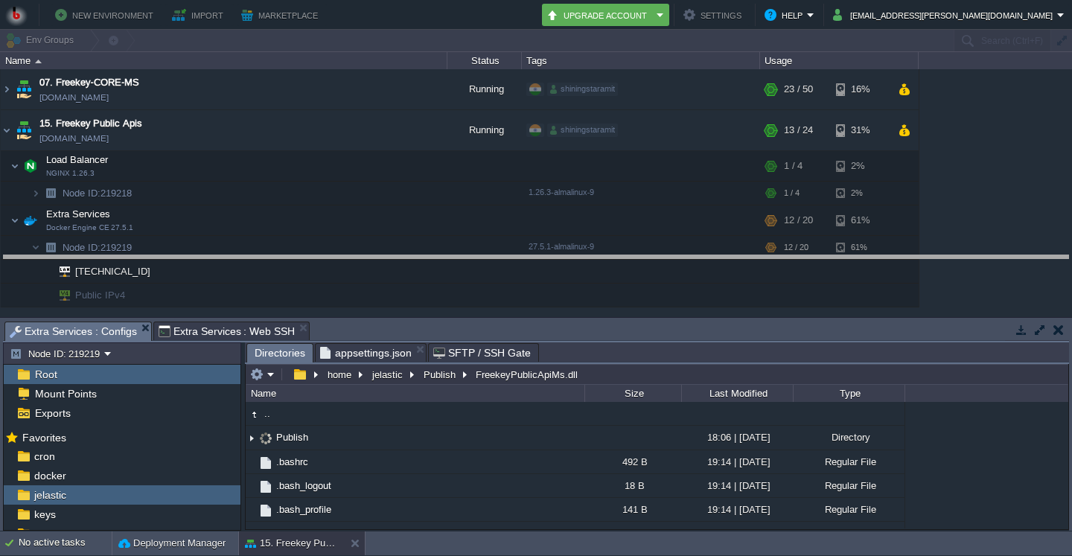
drag, startPoint x: 564, startPoint y: 331, endPoint x: 576, endPoint y: 264, distance: 68.1
click at [576, 264] on body "New Environment Import Marketplace Bonus ₹0.00 Upgrade Account Settings Help yo…" at bounding box center [536, 278] width 1072 height 556
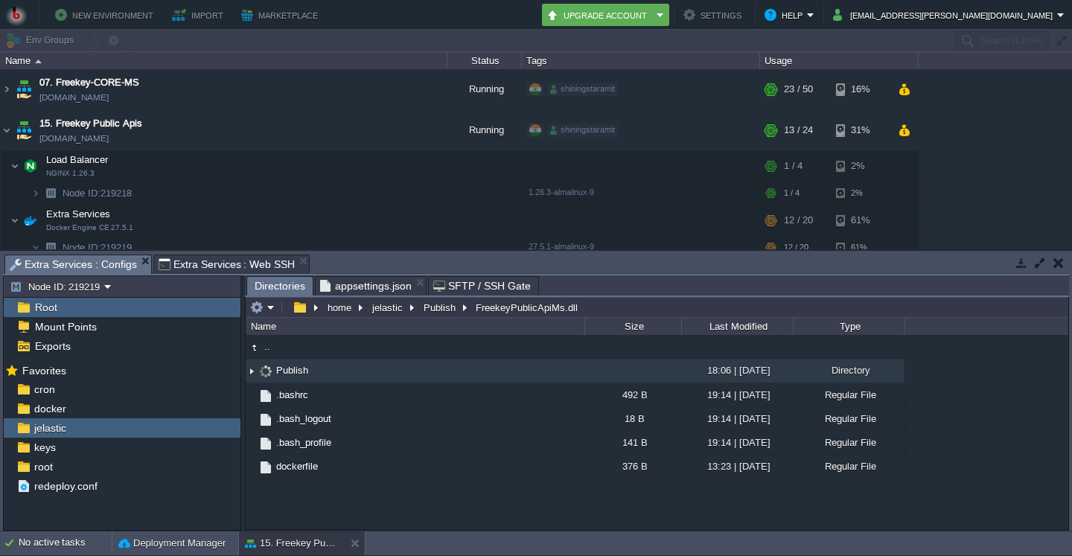
click at [258, 366] on img at bounding box center [266, 371] width 16 height 16
click at [252, 369] on img at bounding box center [252, 371] width 12 height 23
click at [289, 370] on span "Publish" at bounding box center [292, 370] width 36 height 13
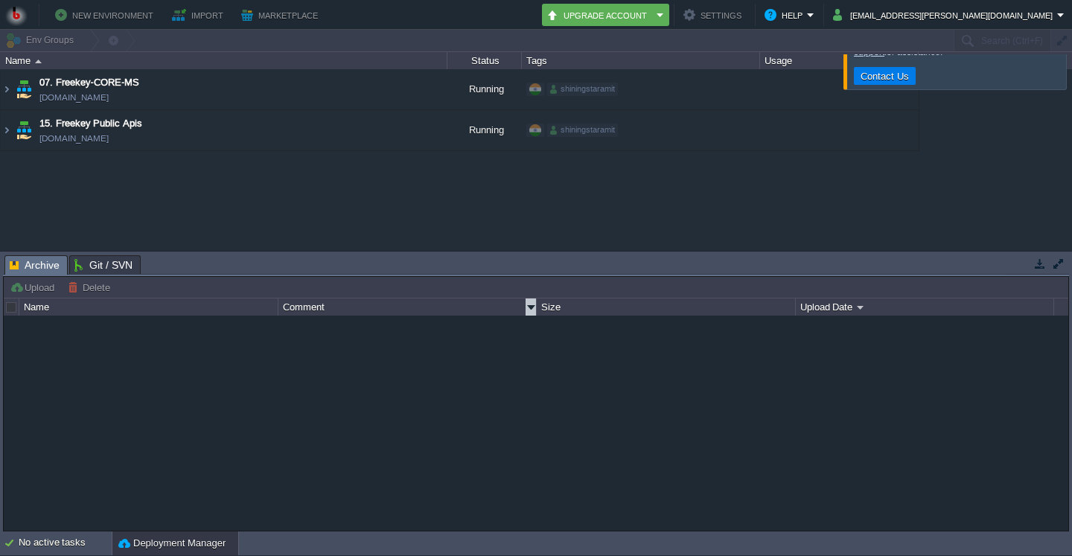
type input "Search (Ctrl+F)"
click at [510, 307] on div "Comment" at bounding box center [407, 307] width 257 height 17
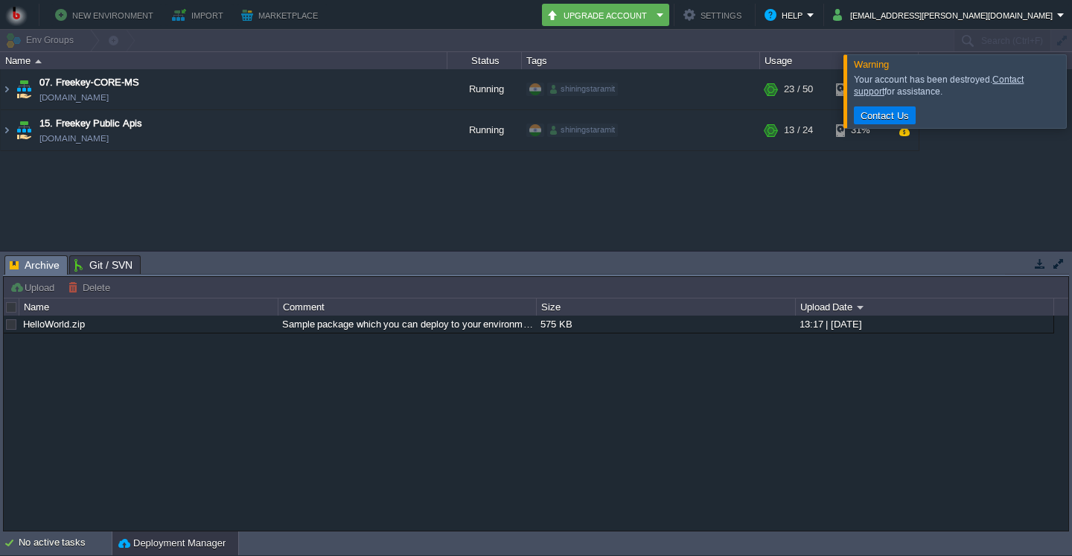
click at [1072, 92] on div at bounding box center [1090, 90] width 0 height 73
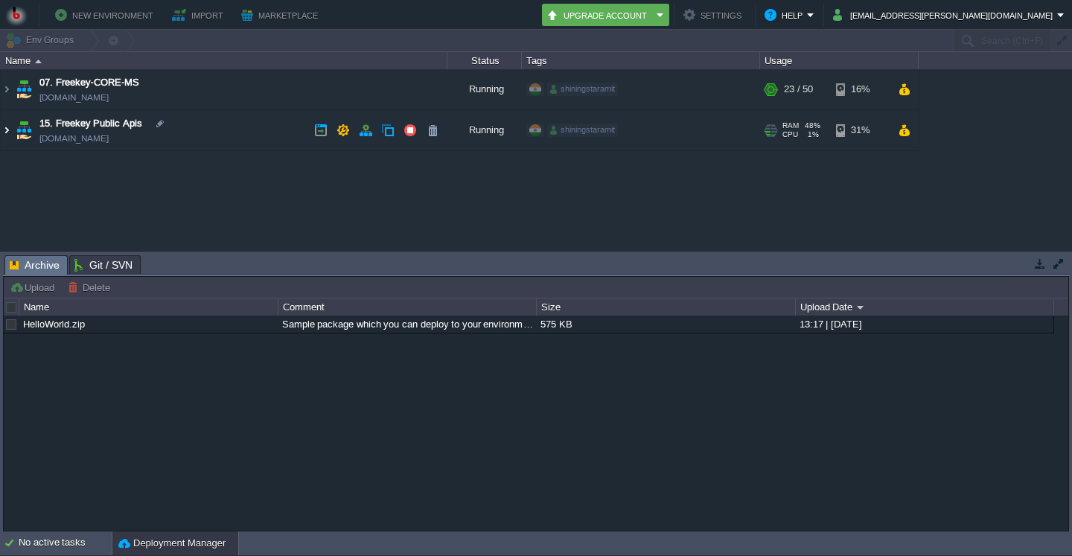
click at [10, 127] on img at bounding box center [7, 130] width 12 height 40
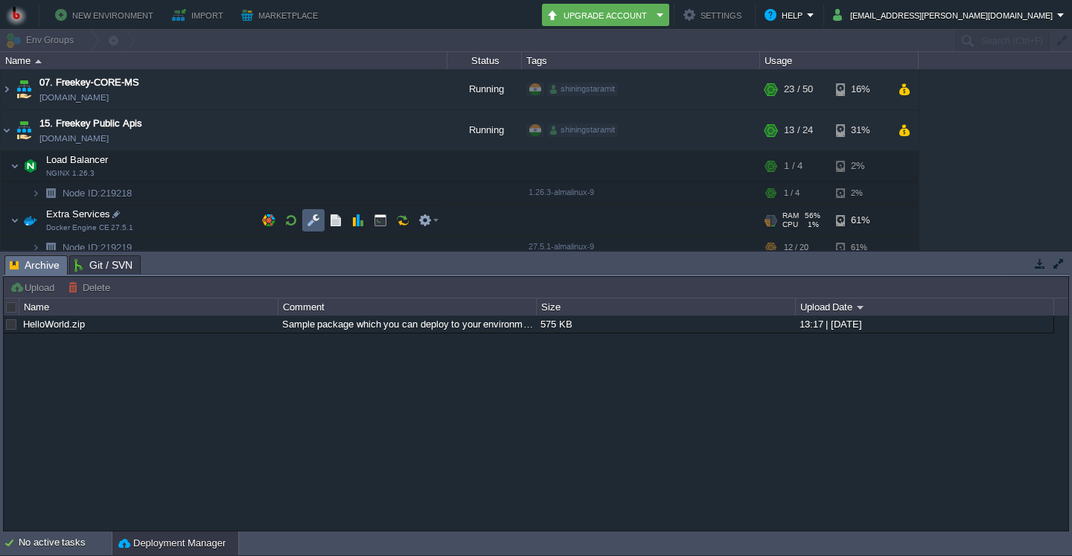
click at [305, 215] on td at bounding box center [313, 220] width 22 height 22
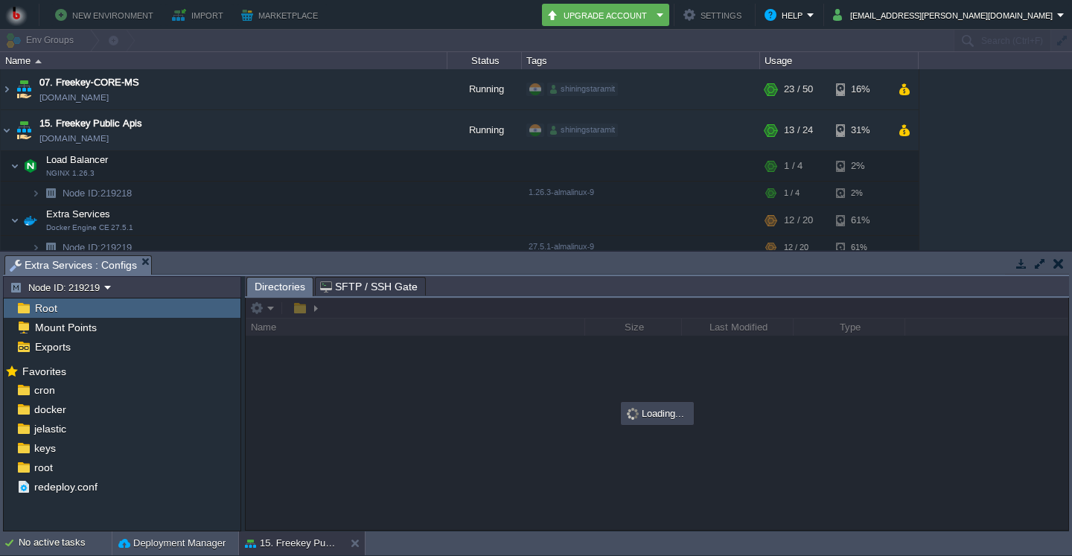
click at [64, 304] on div "Root" at bounding box center [122, 308] width 237 height 19
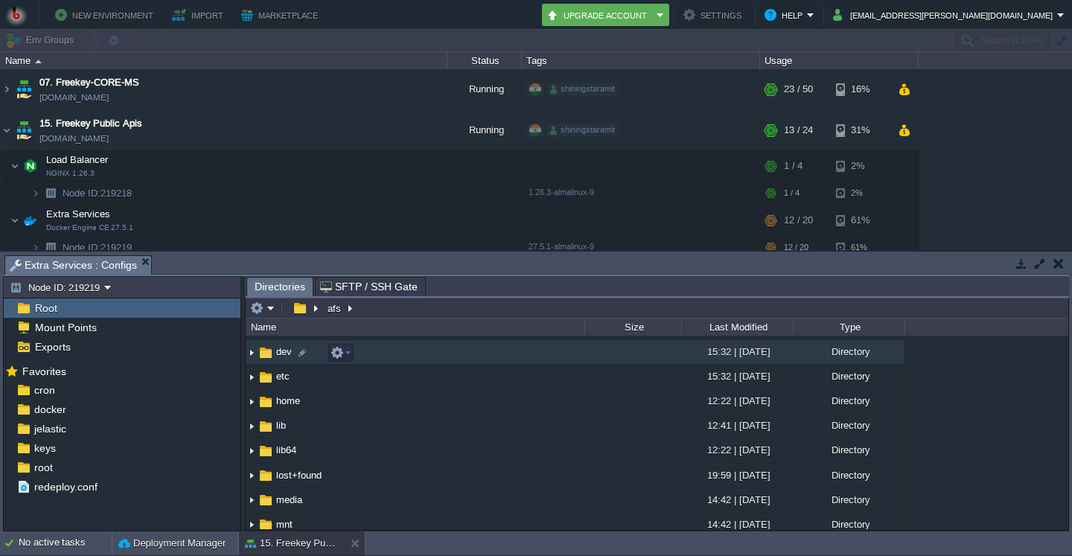
scroll to position [71, 0]
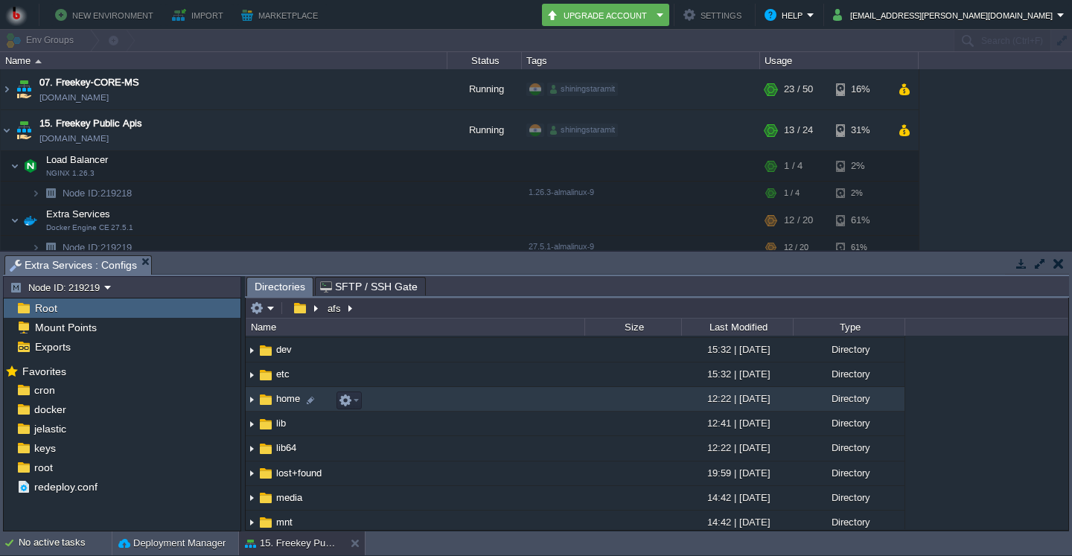
click at [252, 400] on img at bounding box center [252, 399] width 12 height 23
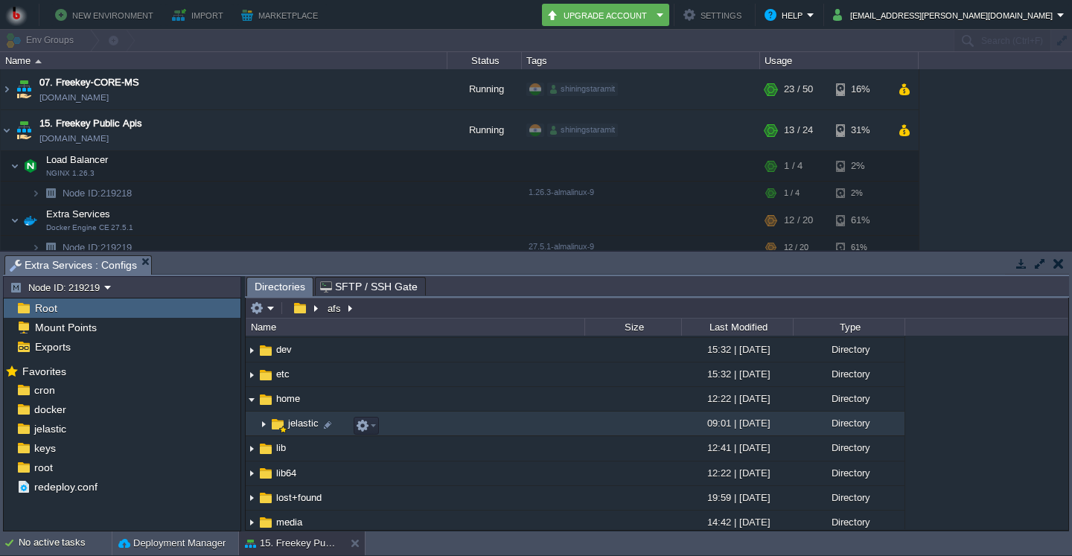
click at [263, 426] on img at bounding box center [264, 424] width 12 height 23
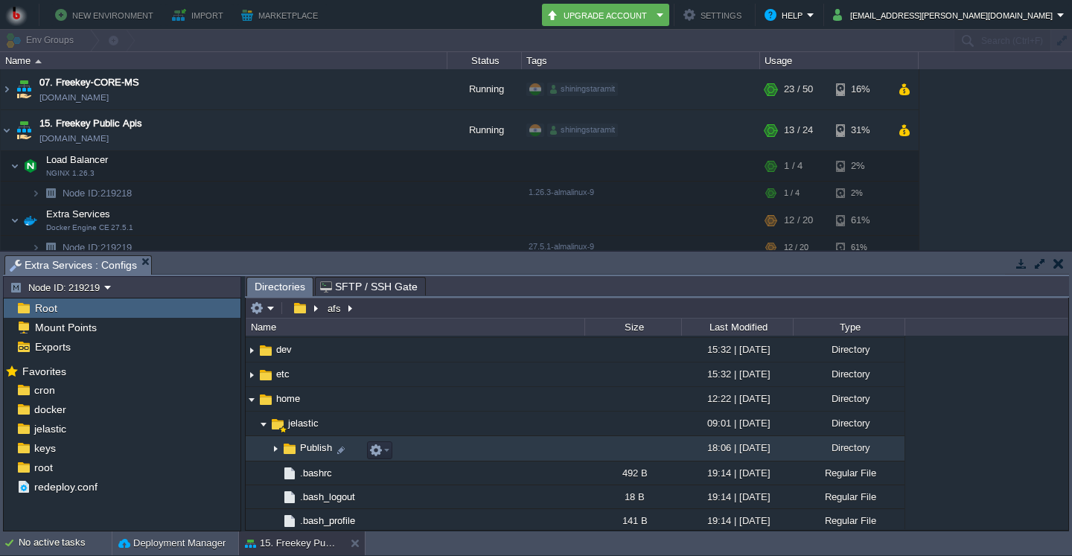
click at [273, 454] on img at bounding box center [276, 449] width 12 height 23
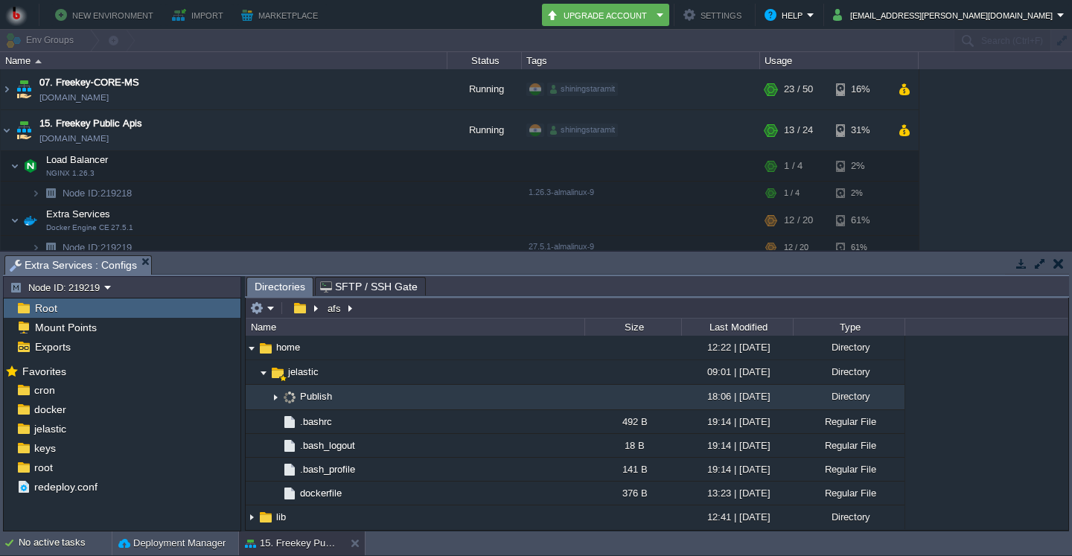
scroll to position [143, 0]
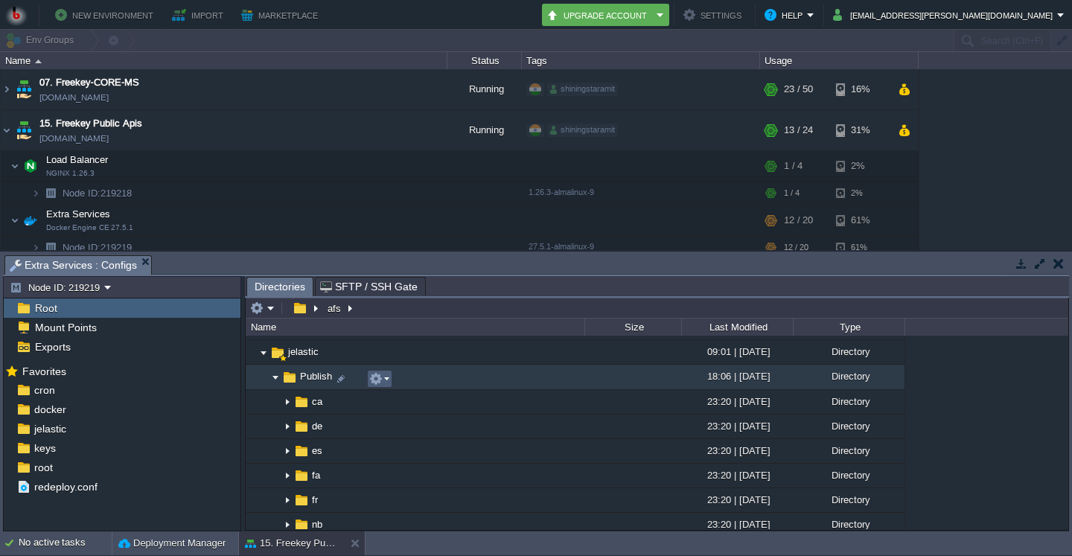
click at [384, 382] on em at bounding box center [379, 378] width 20 height 13
click at [305, 381] on span "Publish" at bounding box center [316, 376] width 36 height 13
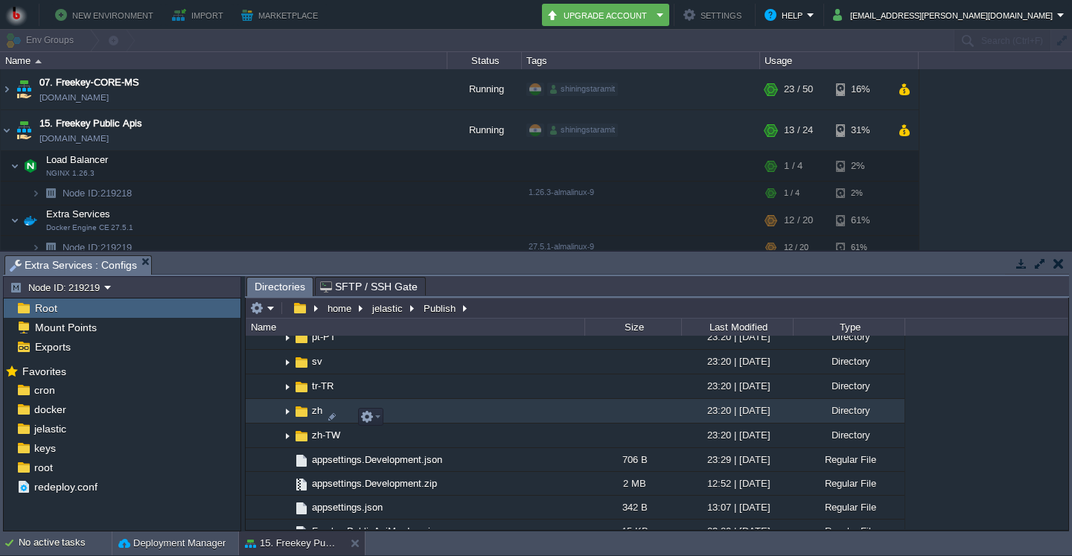
scroll to position [500, 0]
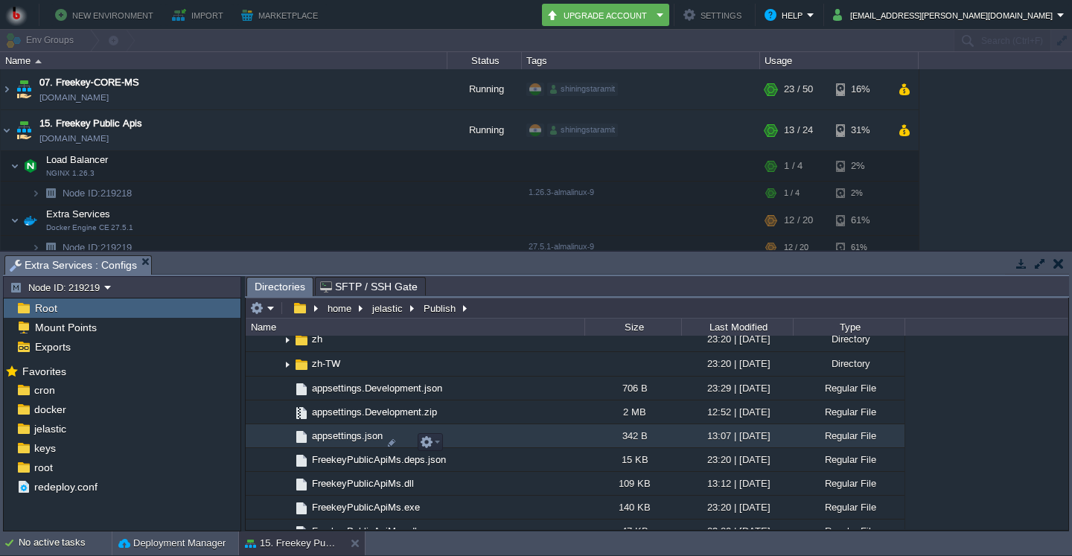
click at [356, 442] on span "appsettings.json" at bounding box center [347, 436] width 75 height 13
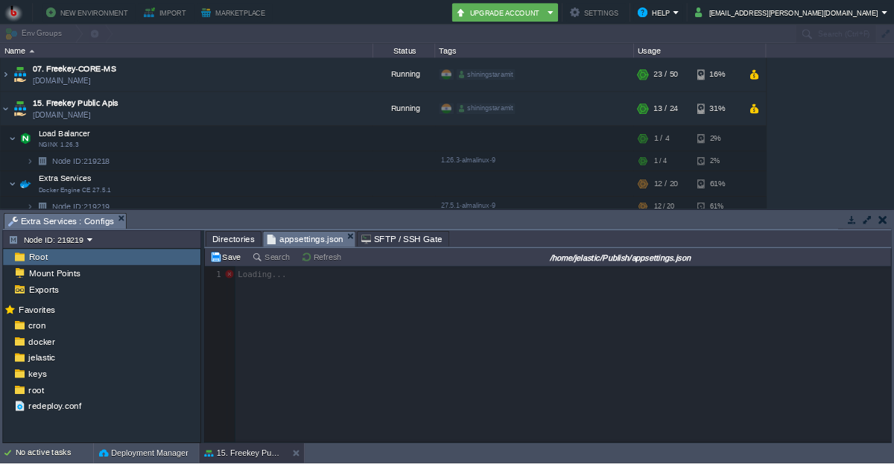
scroll to position [5, 0]
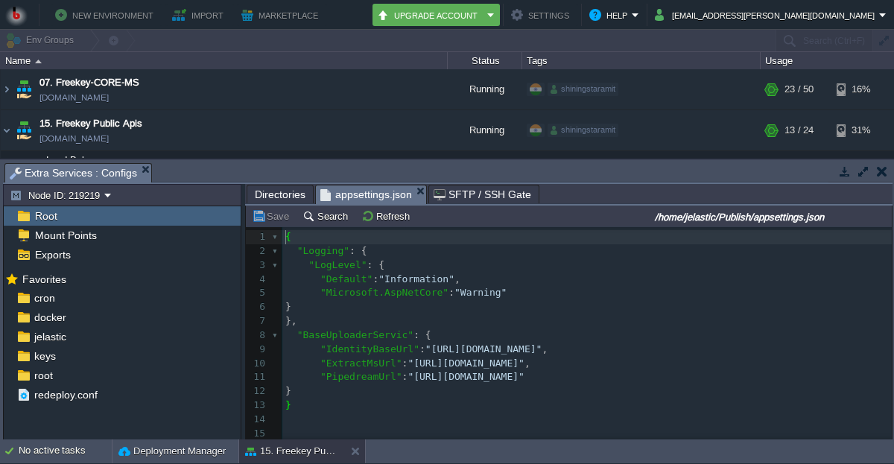
click at [557, 299] on pre ""Microsoft.AspNetCore" : "Warning"" at bounding box center [586, 293] width 609 height 14
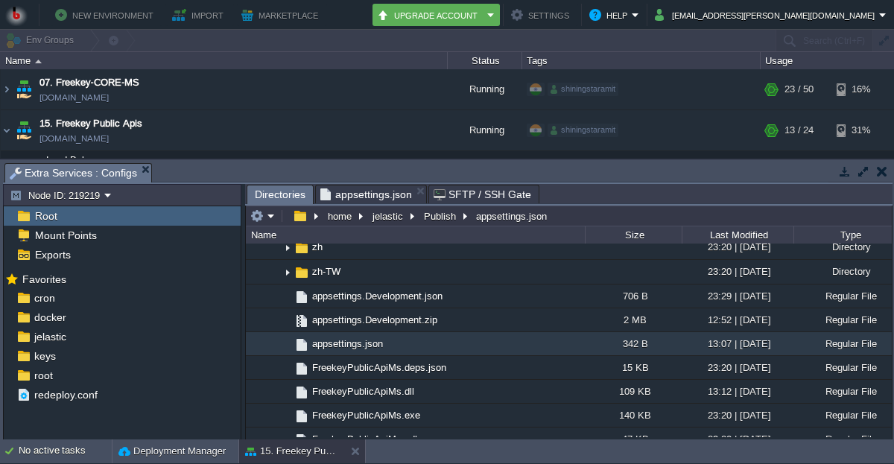
click at [278, 191] on span "Directories" at bounding box center [280, 194] width 51 height 19
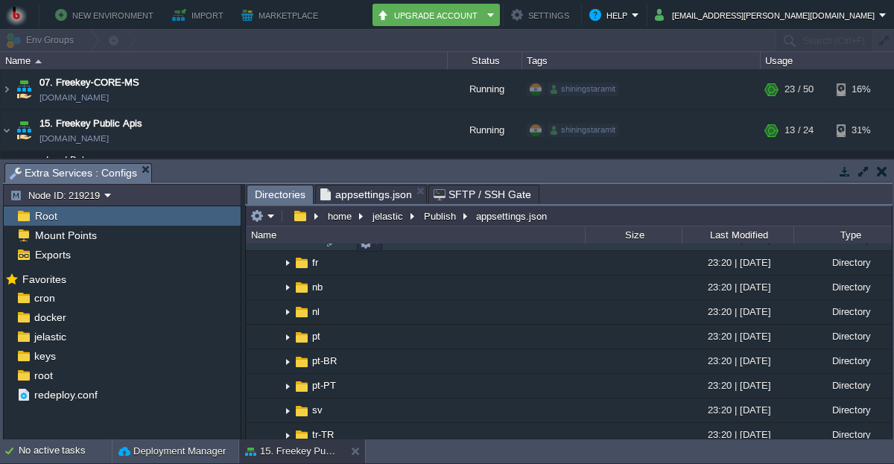
scroll to position [147, 0]
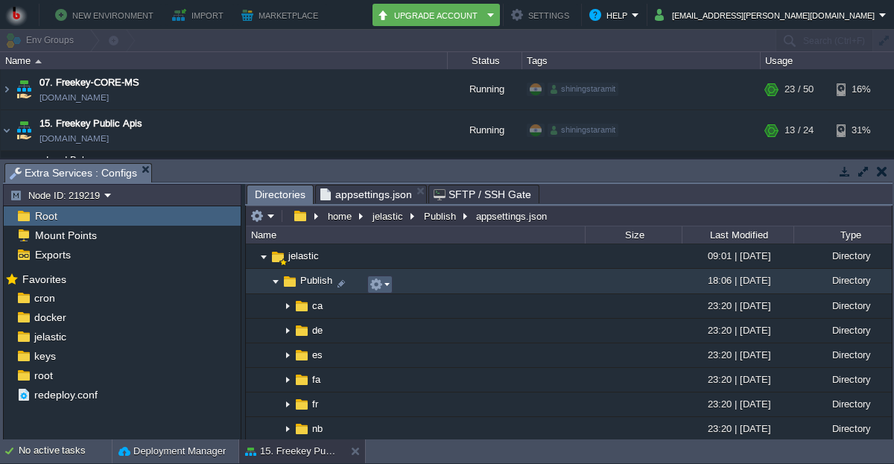
click at [386, 287] on em at bounding box center [379, 284] width 20 height 13
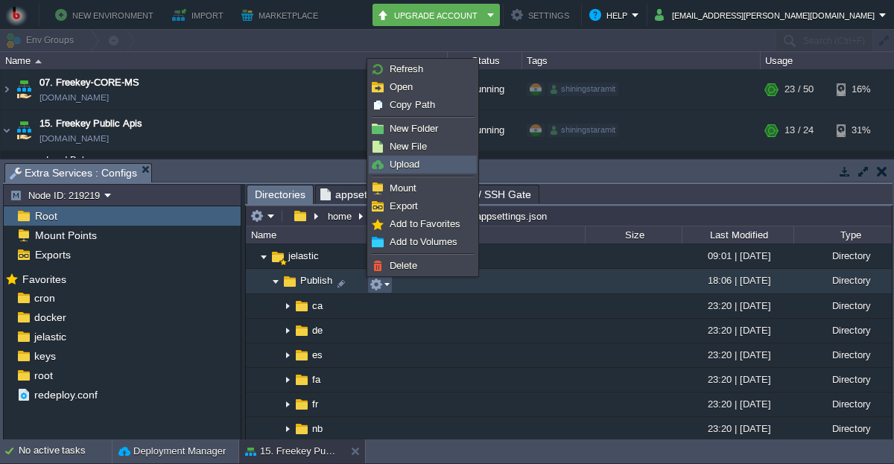
click at [401, 159] on span "Upload" at bounding box center [404, 164] width 30 height 11
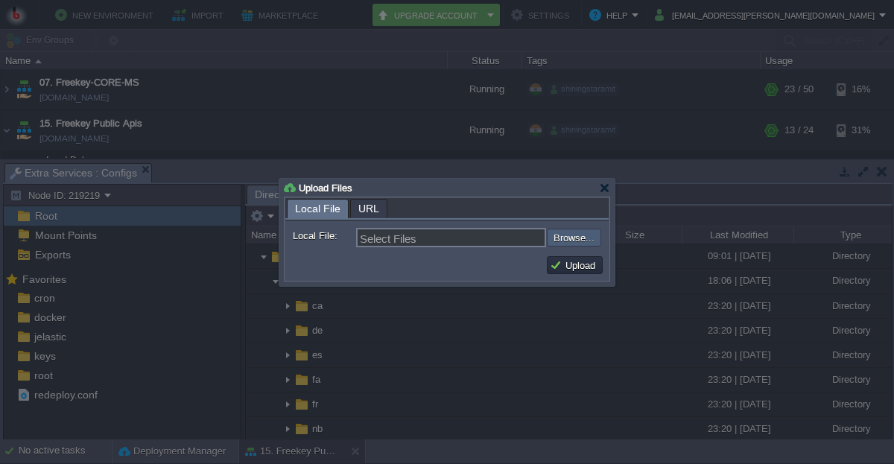
click at [570, 239] on input "file" at bounding box center [507, 238] width 188 height 18
type input "C:\fakepath\FreekeyPublicApiMs.dll"
type input "FreekeyPublicApiMs.dll"
click at [557, 266] on button "Upload" at bounding box center [575, 264] width 50 height 13
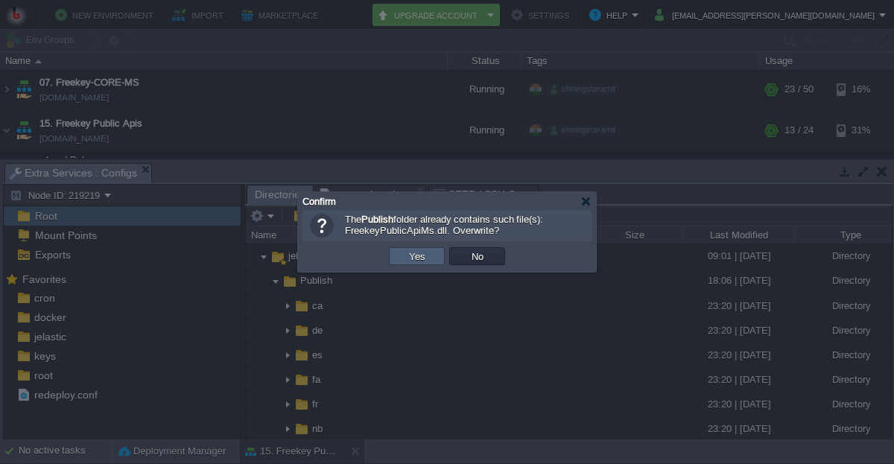
click at [405, 255] on button "Yes" at bounding box center [416, 255] width 25 height 13
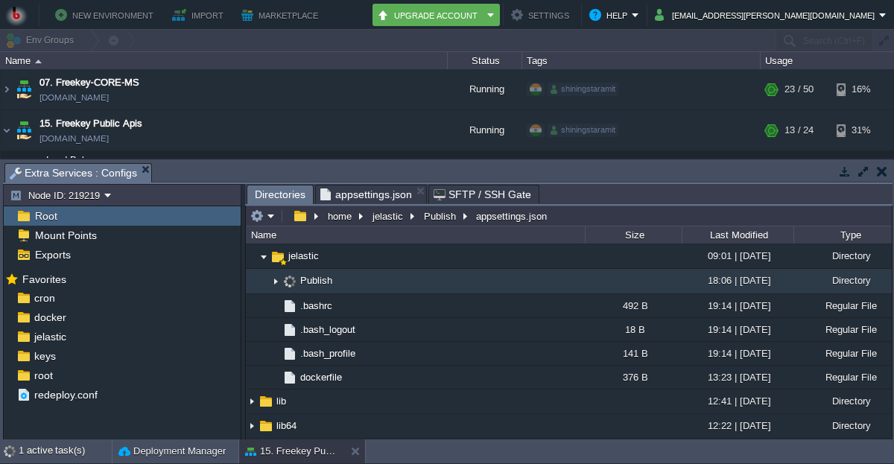
click at [294, 278] on td "Publish" at bounding box center [415, 281] width 339 height 25
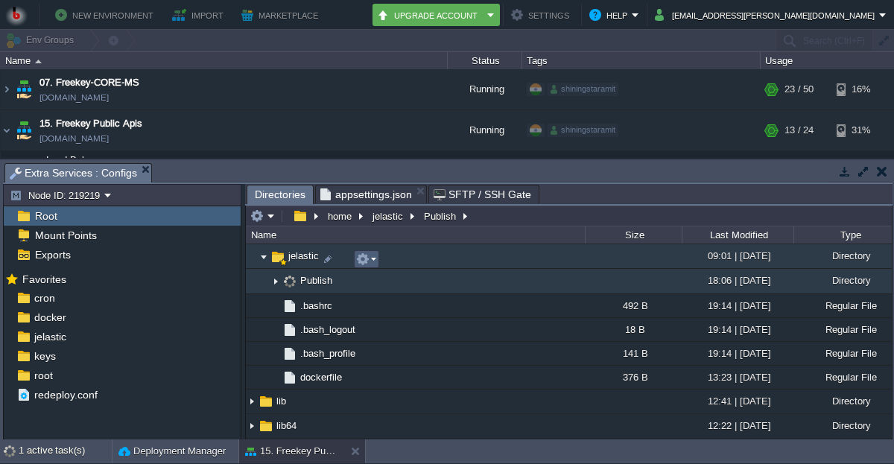
click at [370, 257] on em at bounding box center [366, 258] width 20 height 13
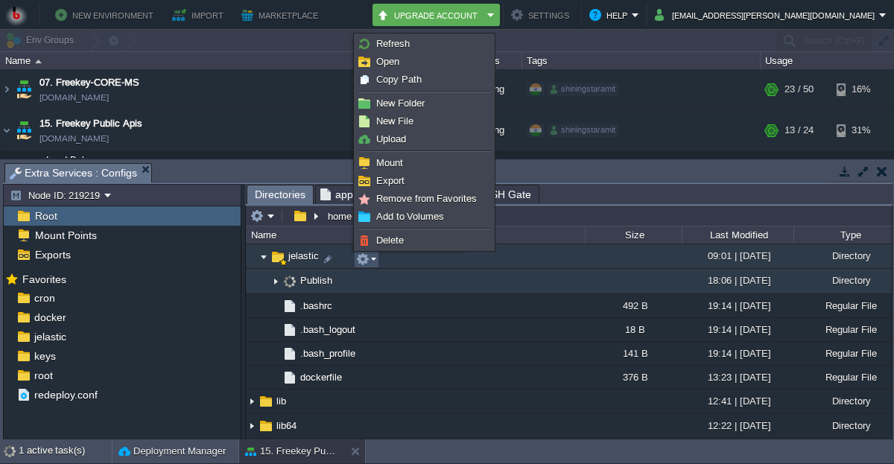
click at [370, 257] on em at bounding box center [366, 258] width 20 height 13
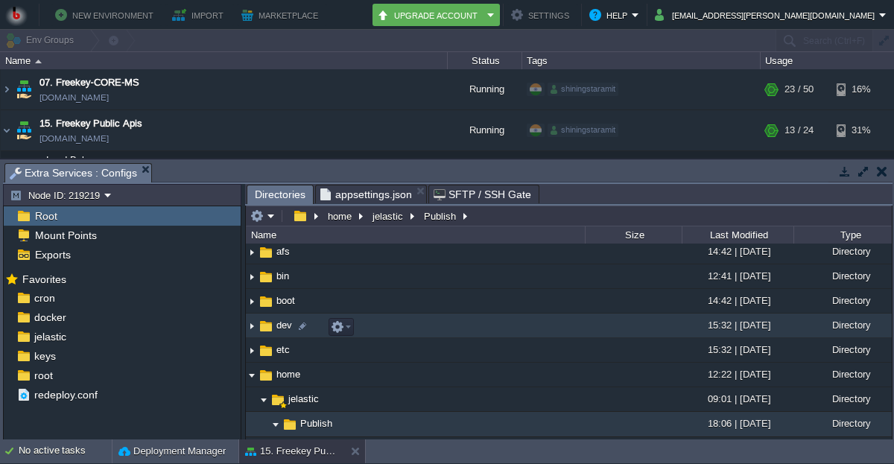
scroll to position [0, 0]
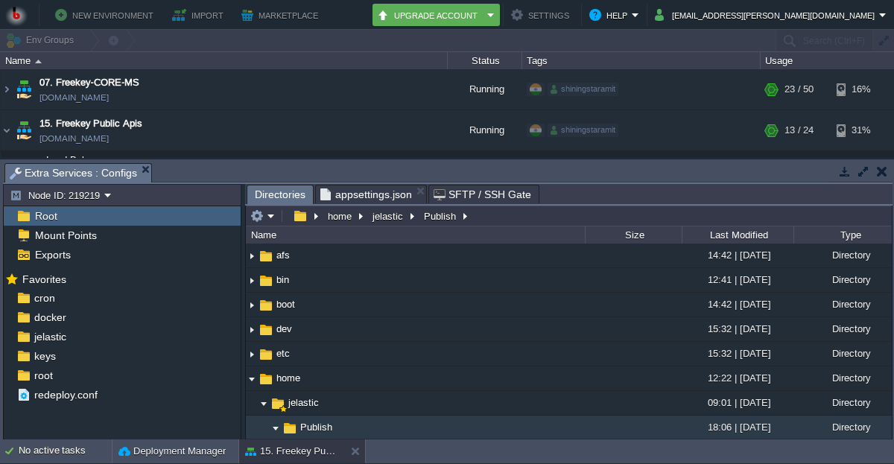
click at [506, 195] on span "SFTP / SSH Gate" at bounding box center [482, 194] width 98 height 18
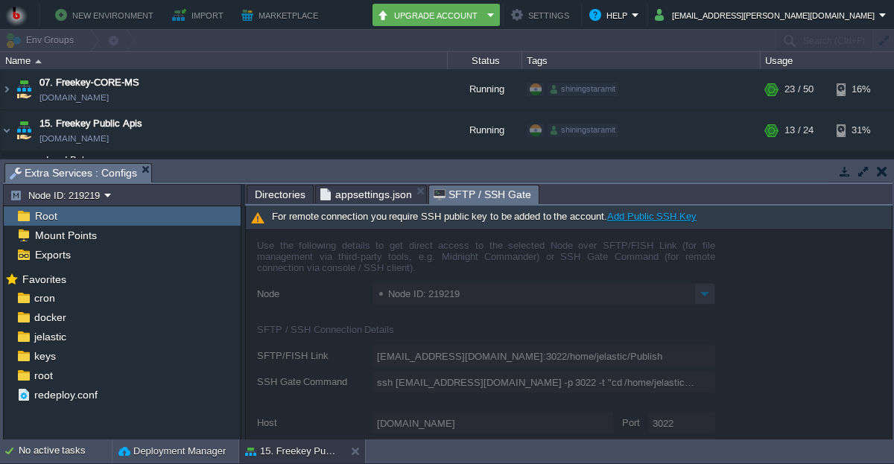
click at [510, 192] on span "SFTP / SSH Gate" at bounding box center [482, 194] width 98 height 19
click at [379, 194] on span "appsettings.json" at bounding box center [366, 194] width 92 height 18
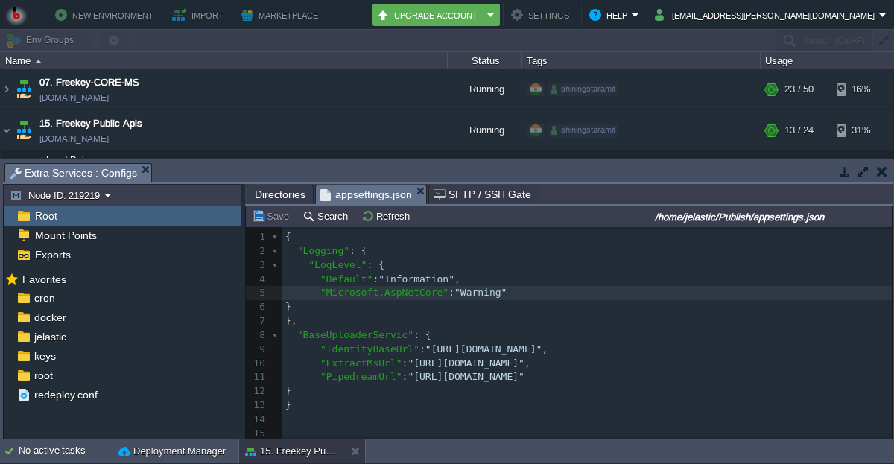
scroll to position [5, 0]
click at [275, 198] on span "Directories" at bounding box center [280, 194] width 51 height 18
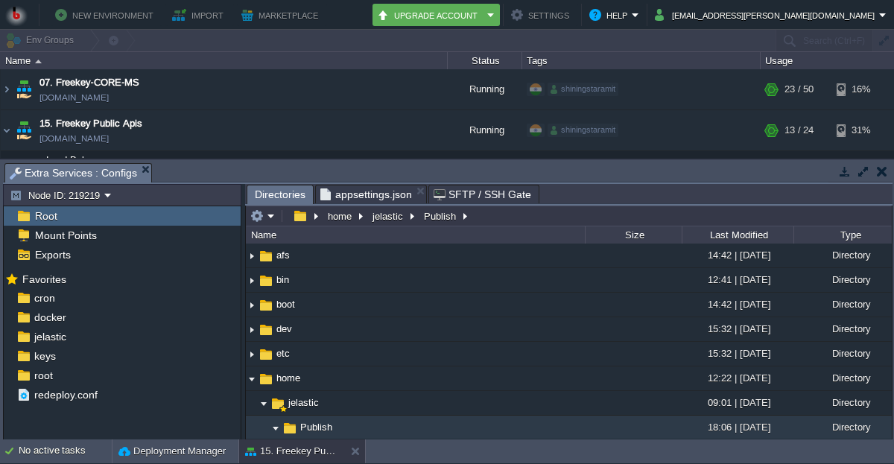
scroll to position [112, 0]
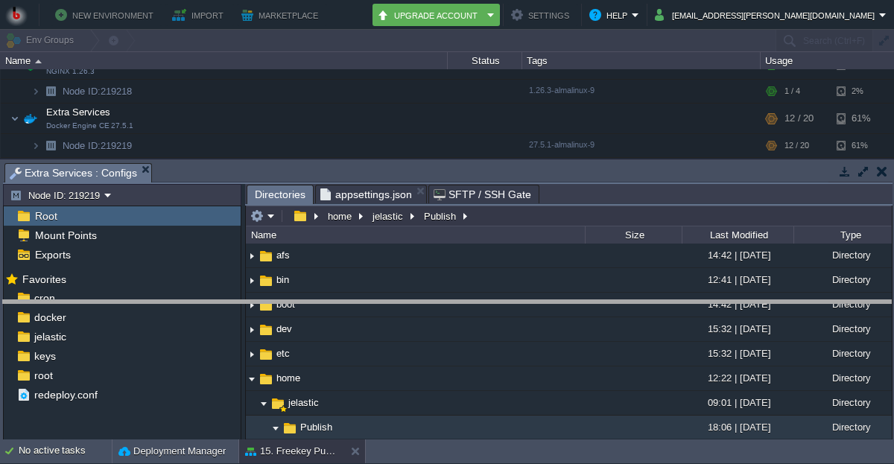
drag, startPoint x: 423, startPoint y: 165, endPoint x: 422, endPoint y: 302, distance: 137.8
click at [422, 302] on body "New Environment Import Marketplace Bonus ₹0.00 Upgrade Account Settings Help [E…" at bounding box center [447, 232] width 894 height 464
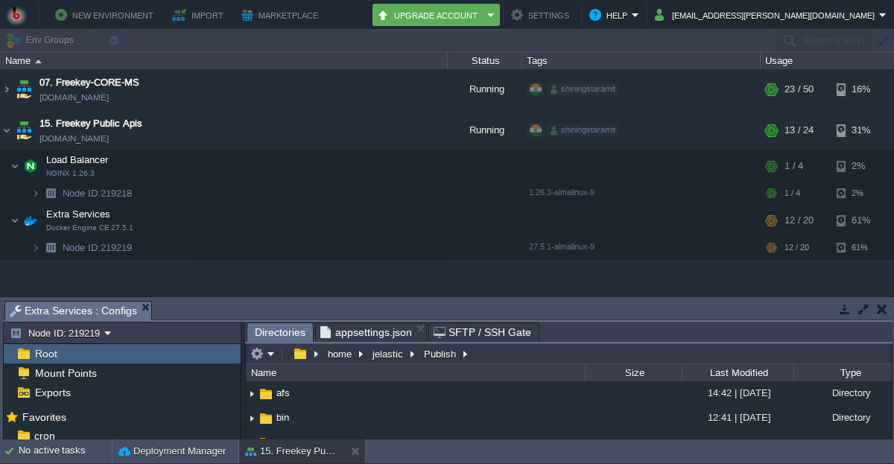
scroll to position [0, 0]
click at [387, 220] on td at bounding box center [380, 220] width 22 height 22
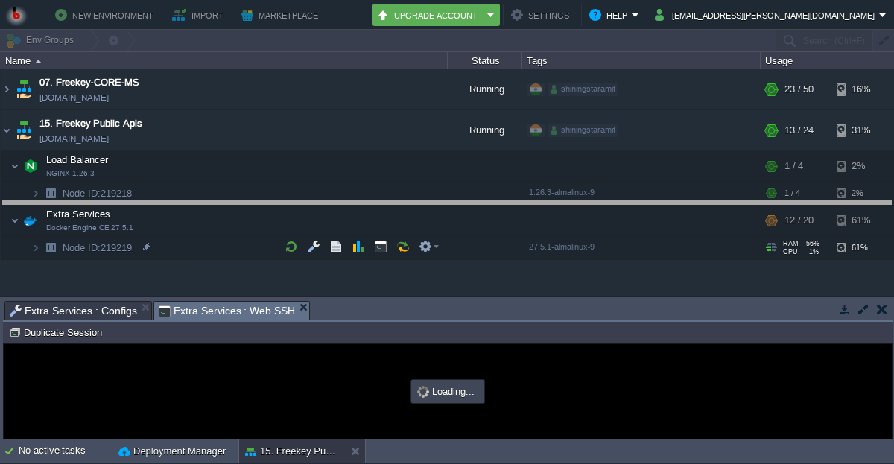
drag, startPoint x: 318, startPoint y: 303, endPoint x: 326, endPoint y: 201, distance: 102.4
click at [326, 201] on body "New Environment Import Marketplace Bonus ₹0.00 Upgrade Account Settings Help [E…" at bounding box center [447, 232] width 894 height 464
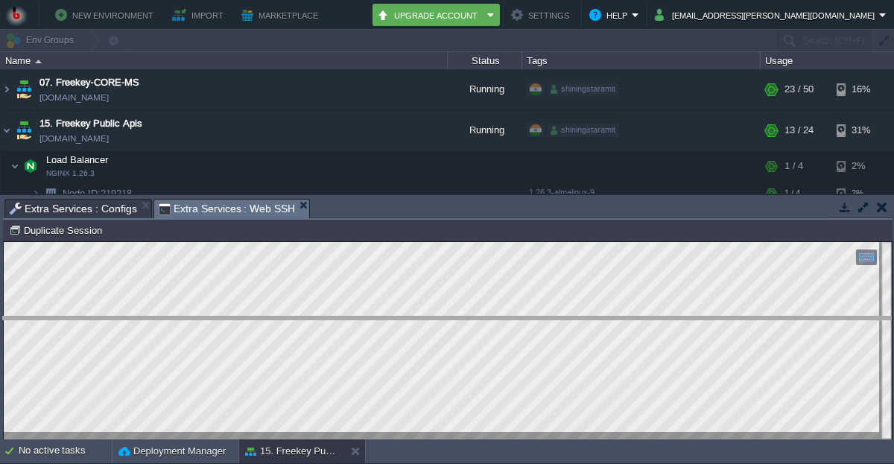
drag, startPoint x: 401, startPoint y: 201, endPoint x: 413, endPoint y: 319, distance: 119.1
click at [413, 319] on body "New Environment Import Marketplace Bonus ₹0.00 Upgrade Account Settings Help [E…" at bounding box center [447, 232] width 894 height 464
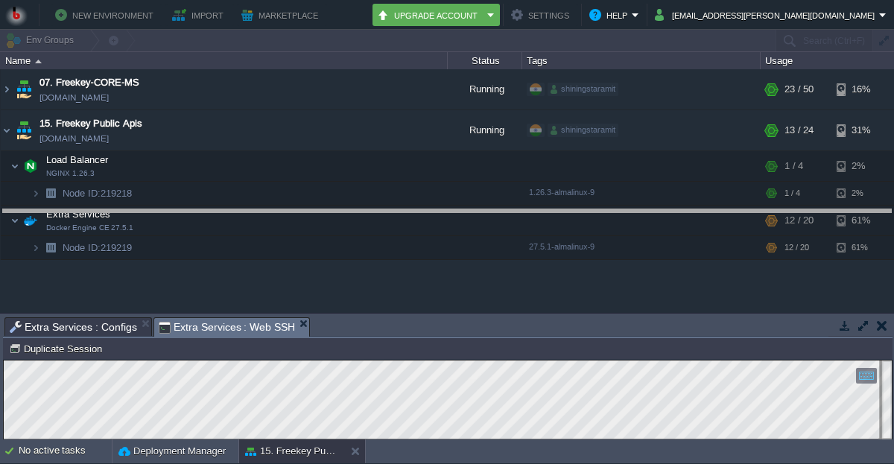
drag, startPoint x: 415, startPoint y: 321, endPoint x: 392, endPoint y: 200, distance: 123.6
click at [392, 200] on body "New Environment Import Marketplace Bonus ₹0.00 Upgrade Account Settings Help [E…" at bounding box center [447, 232] width 894 height 464
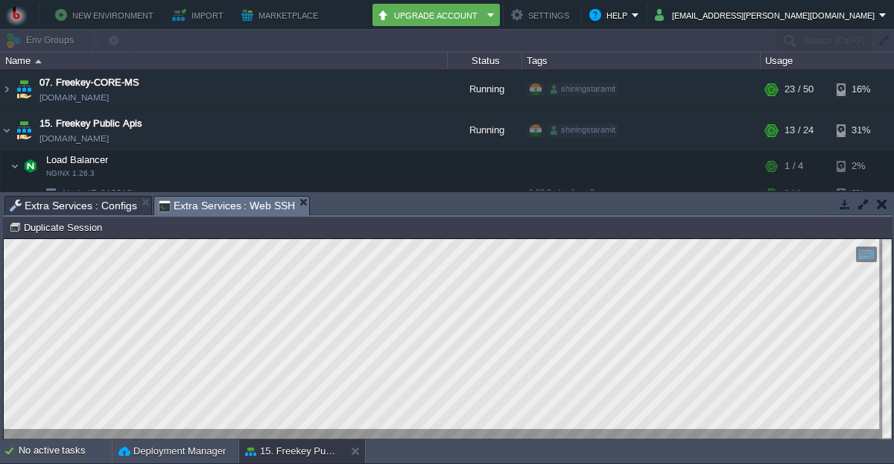
scroll to position [7, 0]
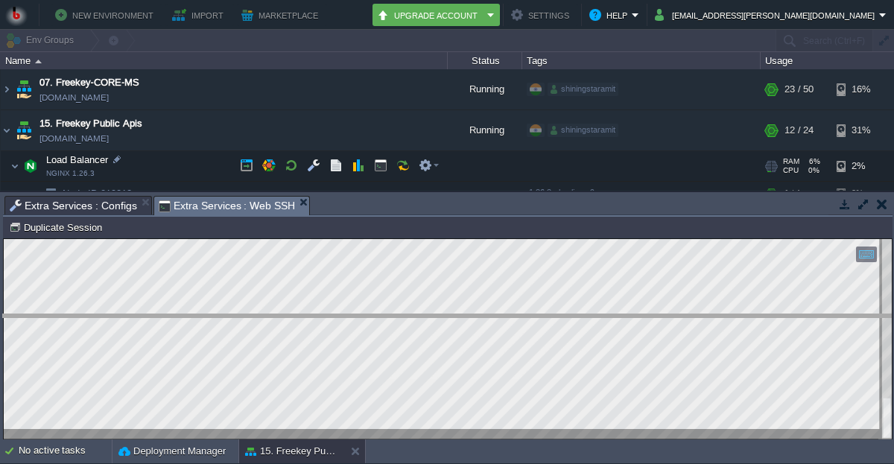
drag, startPoint x: 473, startPoint y: 199, endPoint x: 442, endPoint y: 292, distance: 98.0
click at [477, 319] on body "New Environment Import Marketplace Bonus ₹0.00 Upgrade Account Settings Help [E…" at bounding box center [447, 232] width 894 height 464
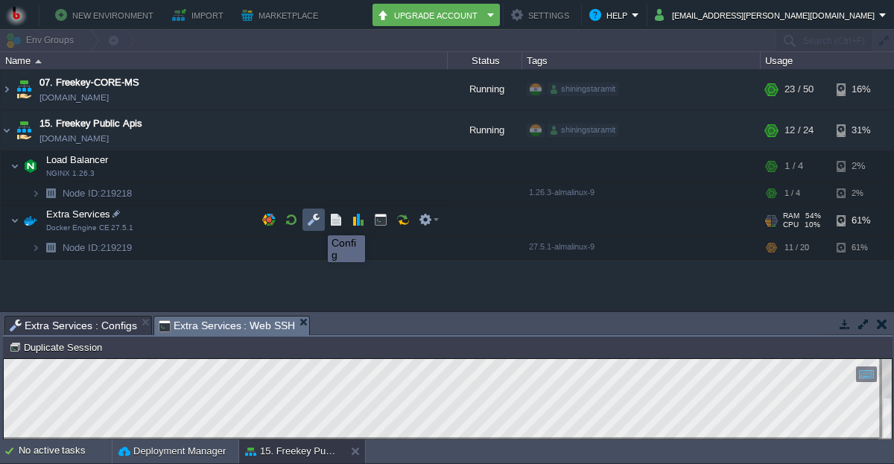
click at [317, 222] on button "button" at bounding box center [313, 219] width 13 height 13
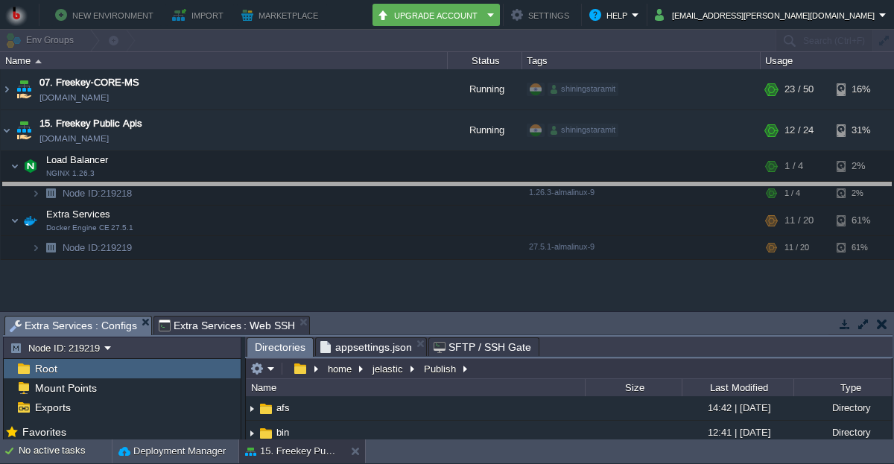
drag, startPoint x: 476, startPoint y: 322, endPoint x: 468, endPoint y: 190, distance: 132.8
click at [468, 190] on body "New Environment Import Marketplace Bonus ₹0.00 Upgrade Account Settings Help [E…" at bounding box center [447, 232] width 894 height 464
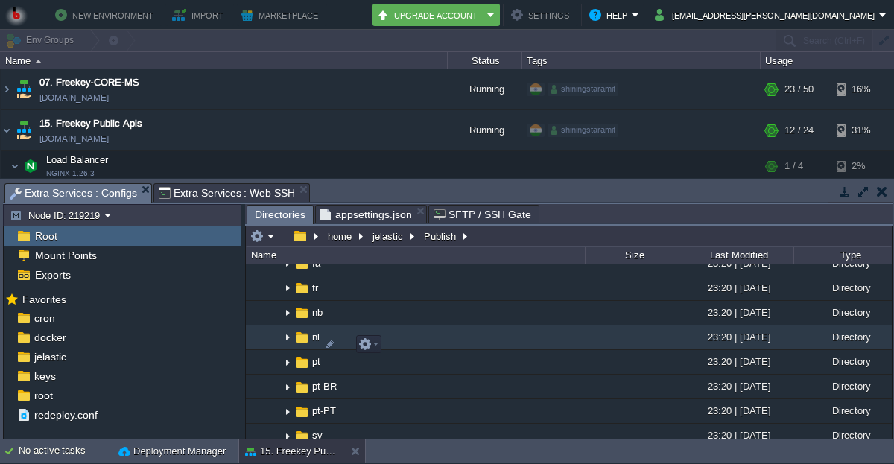
scroll to position [354, 0]
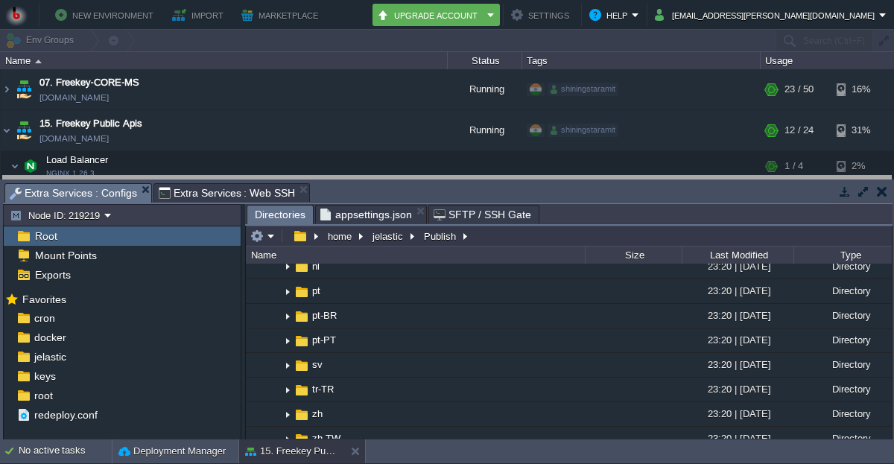
drag, startPoint x: 643, startPoint y: 194, endPoint x: 641, endPoint y: 146, distance: 48.5
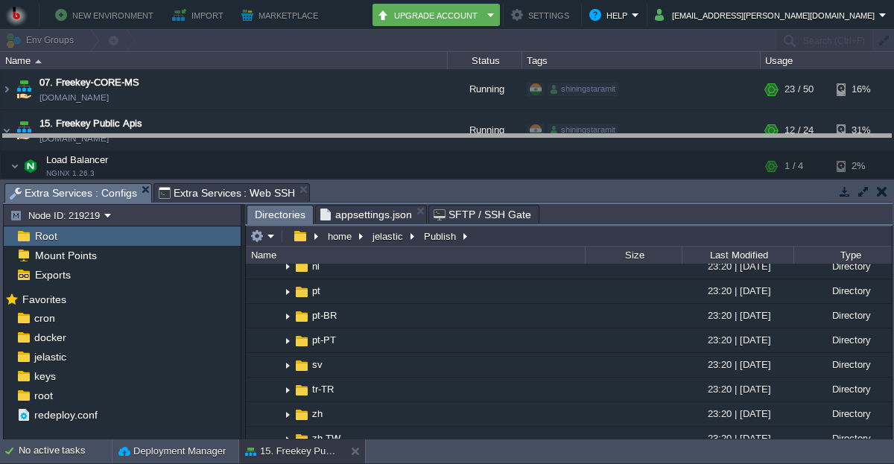
click at [641, 146] on body "New Environment Import Marketplace Bonus ₹0.00 Upgrade Account Settings Help [E…" at bounding box center [447, 232] width 894 height 464
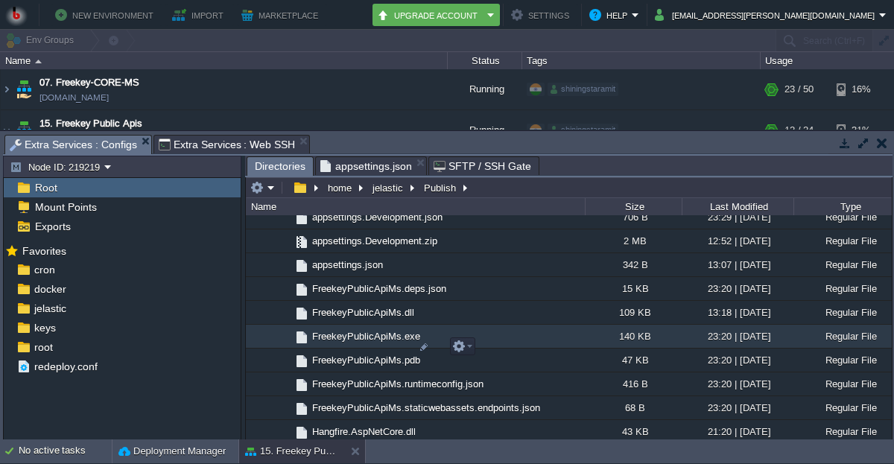
scroll to position [566, 0]
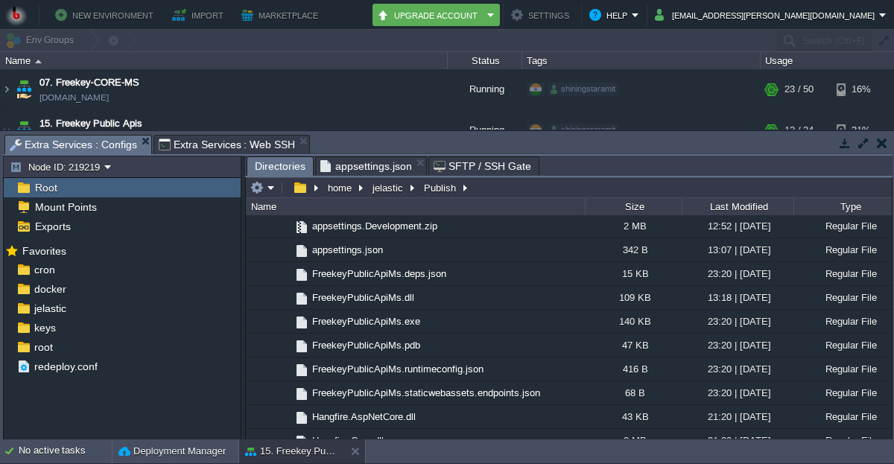
click at [354, 166] on span "appsettings.json" at bounding box center [366, 166] width 92 height 18
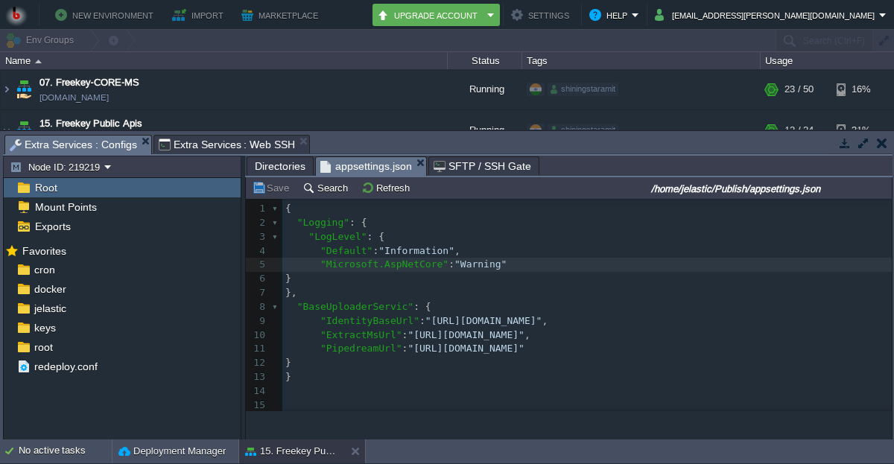
scroll to position [5, 0]
click at [634, 332] on pre ""ExtractMsUrl" : "[URL][DOMAIN_NAME]" ," at bounding box center [586, 335] width 609 height 14
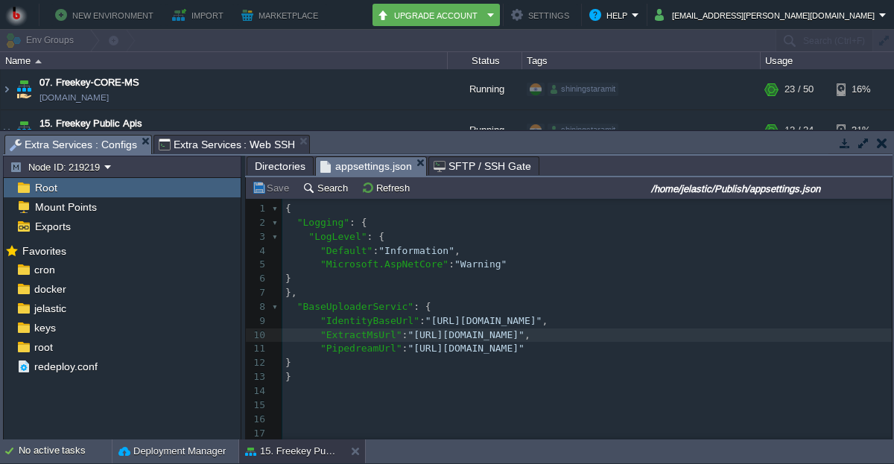
click at [483, 345] on div "19 1 { 2 "Logging" : { 3 "LogLevel" : { 4 "Default" : "Information" , 5 "Micros…" at bounding box center [586, 335] width 609 height 267
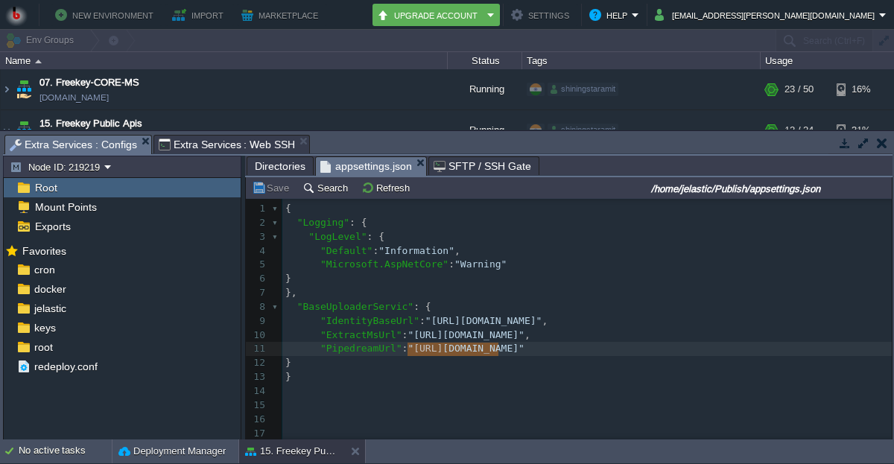
scroll to position [0, 90]
type textarea "[URL][DOMAIN_NAME]"
drag, startPoint x: 408, startPoint y: 350, endPoint x: 617, endPoint y: 352, distance: 208.5
paste textarea
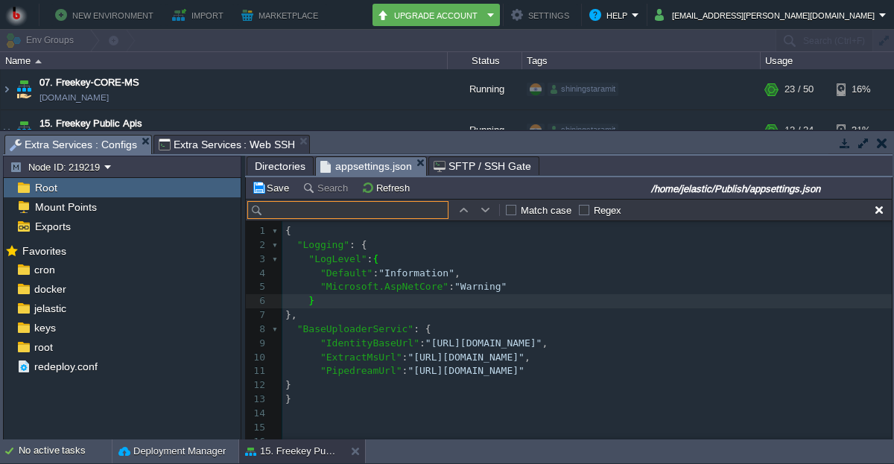
scroll to position [22, 0]
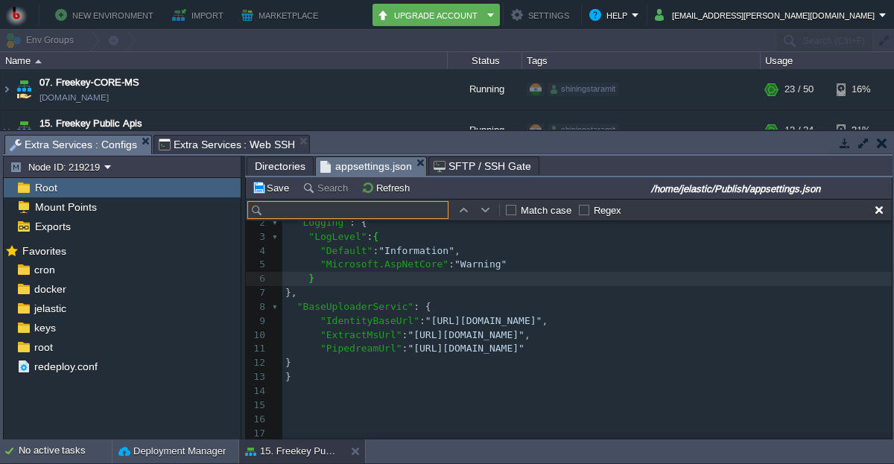
type input "[URL][DOMAIN_NAME]"
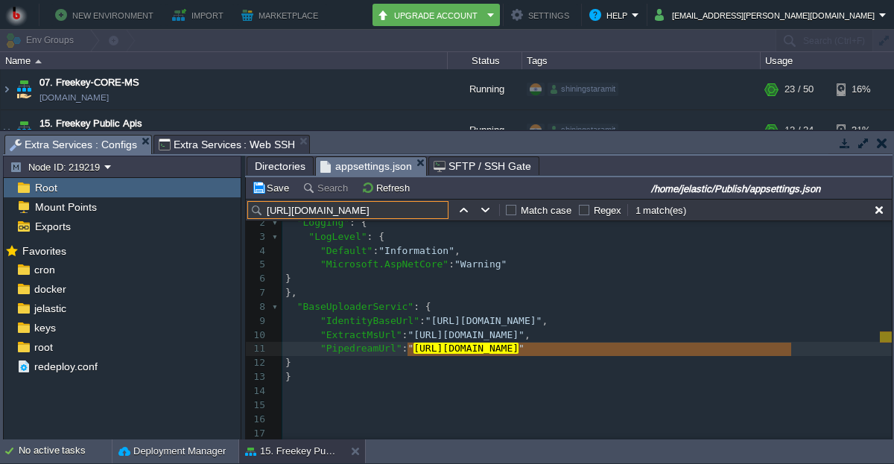
click at [351, 203] on input "[URL][DOMAIN_NAME]" at bounding box center [347, 210] width 201 height 18
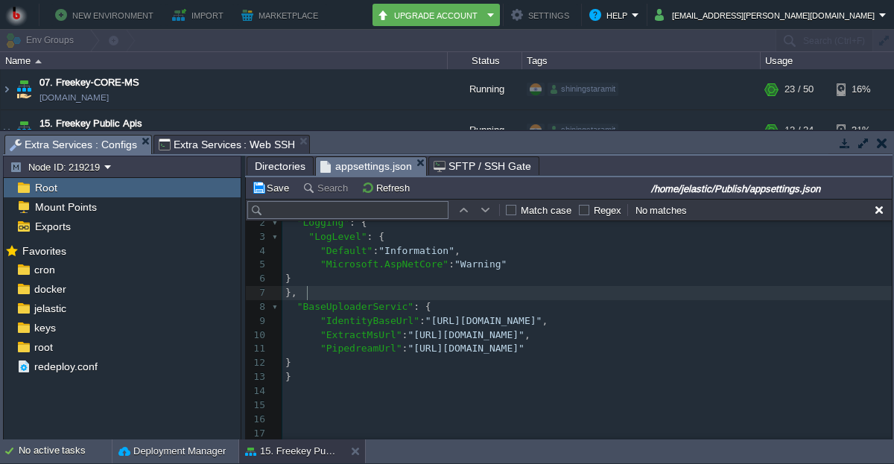
click at [706, 293] on pre "}," at bounding box center [586, 293] width 609 height 14
click at [282, 168] on span "Directories" at bounding box center [280, 166] width 51 height 18
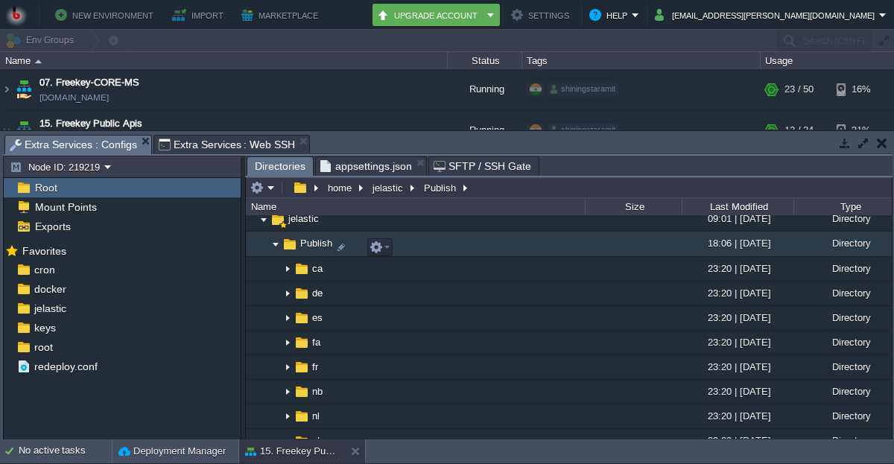
scroll to position [141, 0]
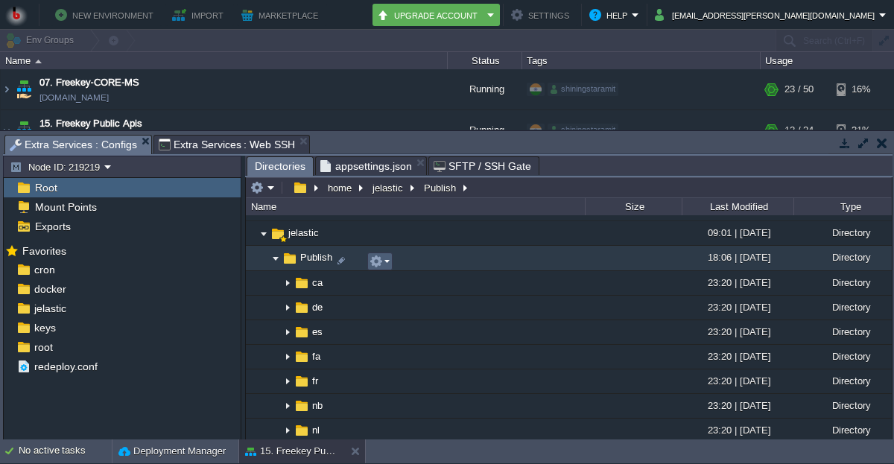
click at [368, 262] on td at bounding box center [379, 261] width 25 height 18
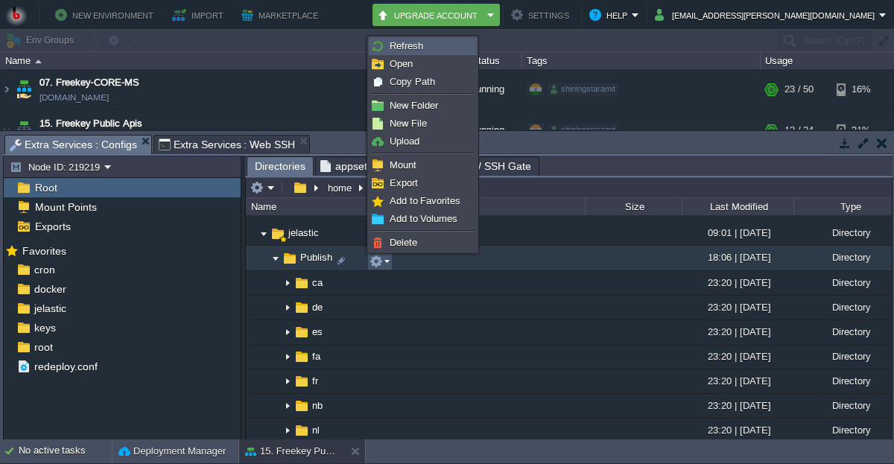
click at [398, 42] on span "Refresh" at bounding box center [406, 45] width 34 height 11
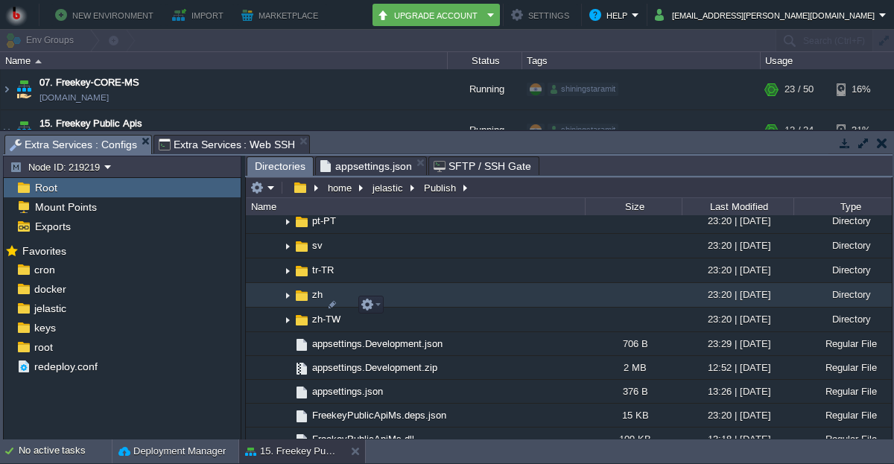
scroll to position [495, 0]
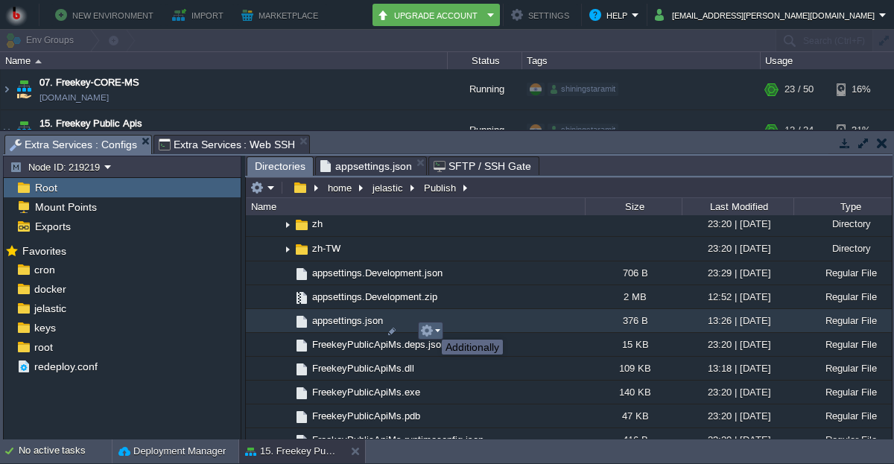
click at [430, 326] on button "button" at bounding box center [426, 330] width 13 height 13
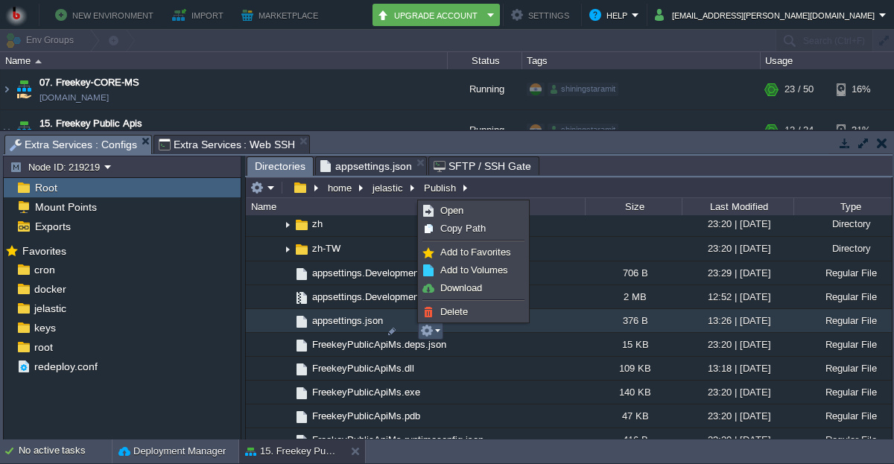
click at [430, 326] on button "button" at bounding box center [426, 330] width 13 height 13
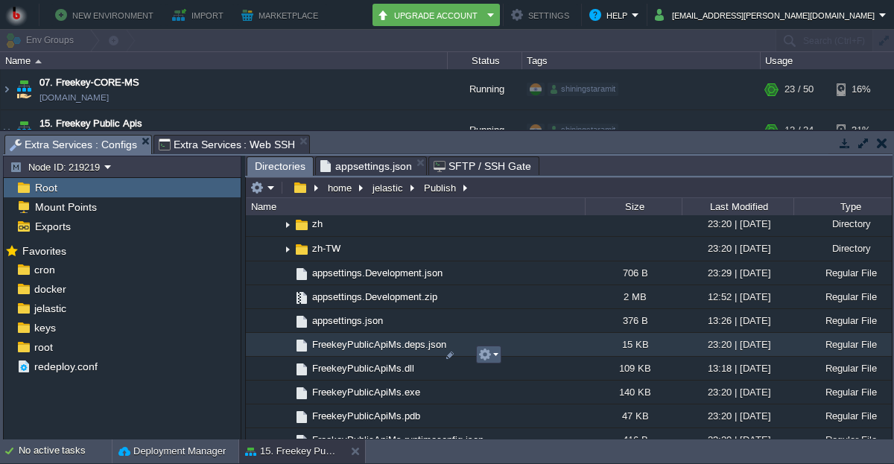
click at [491, 349] on em at bounding box center [488, 354] width 20 height 13
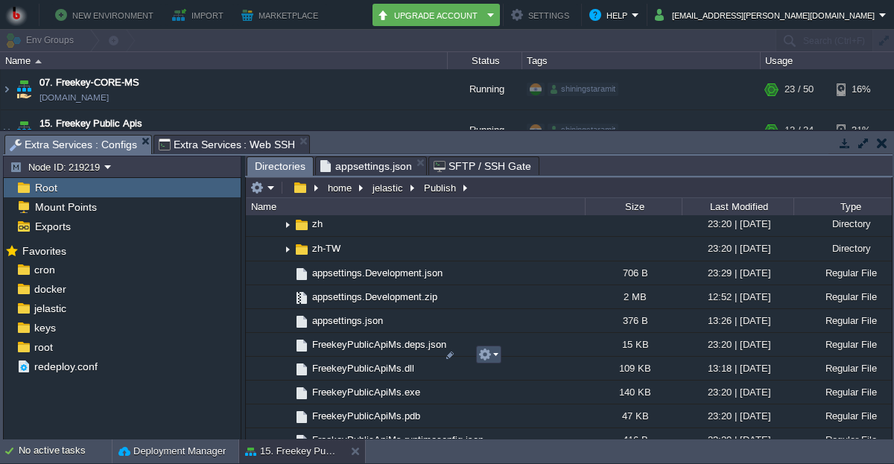
click at [489, 355] on button "button" at bounding box center [484, 354] width 13 height 13
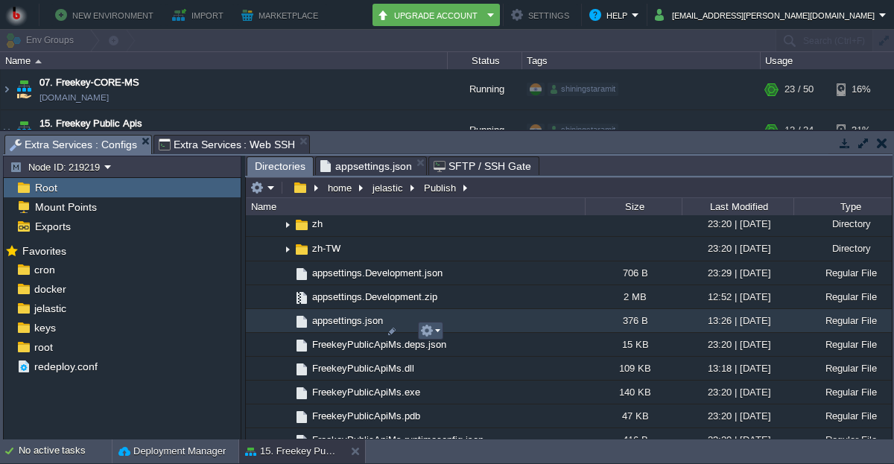
click at [420, 325] on button "button" at bounding box center [426, 330] width 13 height 13
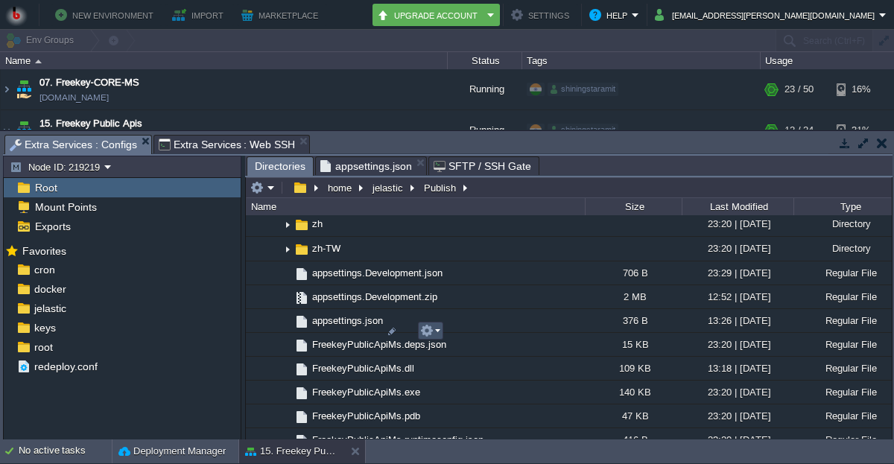
click at [430, 328] on button "button" at bounding box center [426, 330] width 13 height 13
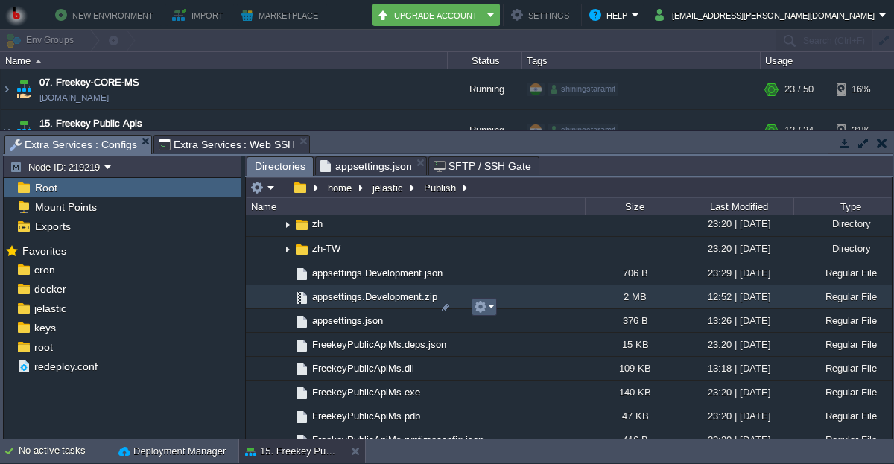
click at [483, 304] on button "button" at bounding box center [480, 306] width 13 height 13
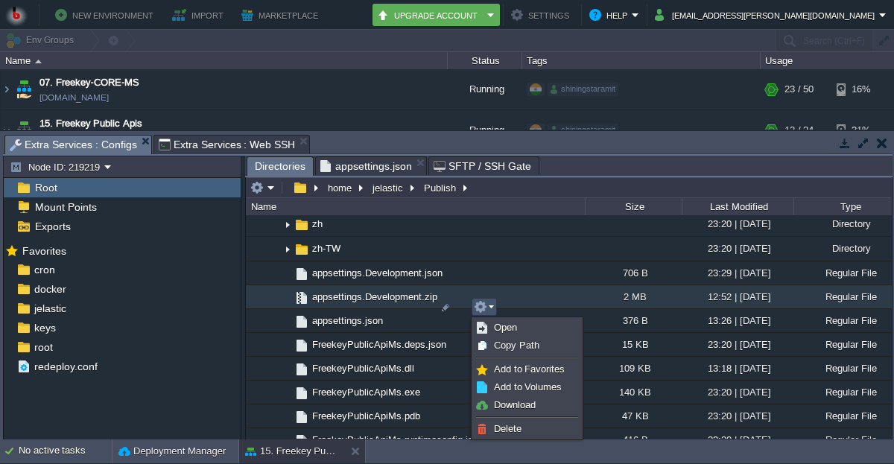
click at [483, 304] on button "button" at bounding box center [480, 306] width 13 height 13
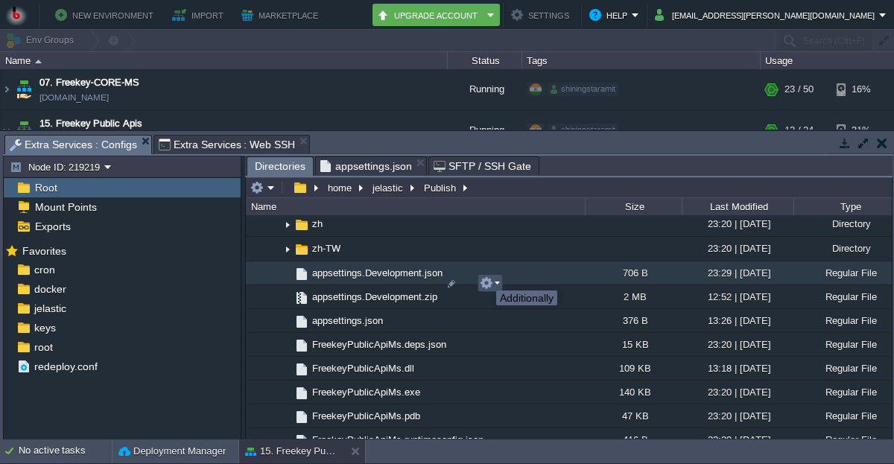
click at [485, 277] on button "button" at bounding box center [486, 282] width 13 height 13
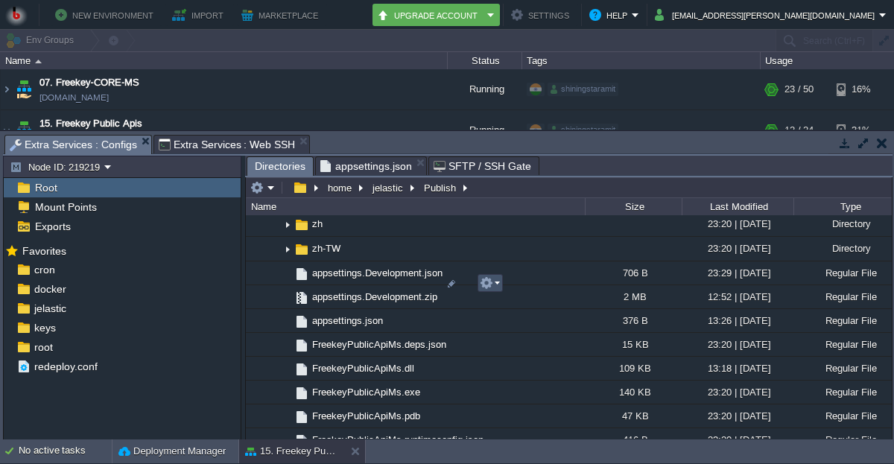
click at [485, 277] on button "button" at bounding box center [486, 282] width 13 height 13
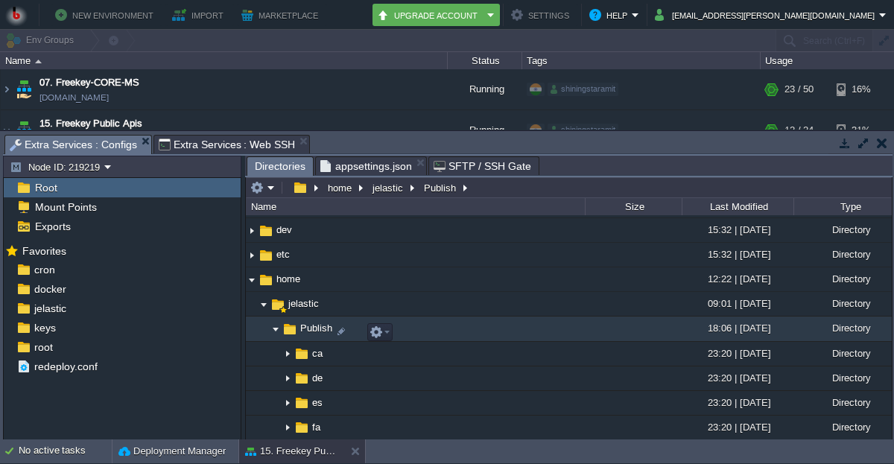
scroll to position [0, 0]
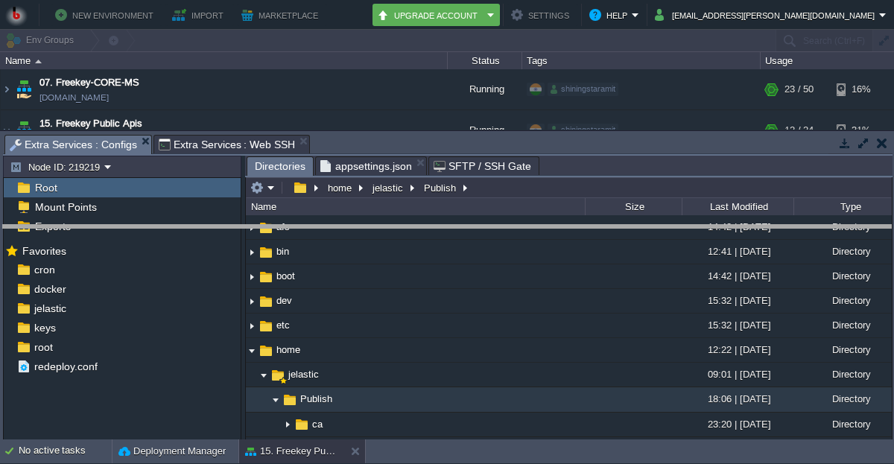
drag, startPoint x: 535, startPoint y: 136, endPoint x: 544, endPoint y: 227, distance: 91.3
click at [544, 227] on body "New Environment Import Marketplace Bonus ₹0.00 Upgrade Account Settings Help [E…" at bounding box center [447, 232] width 894 height 464
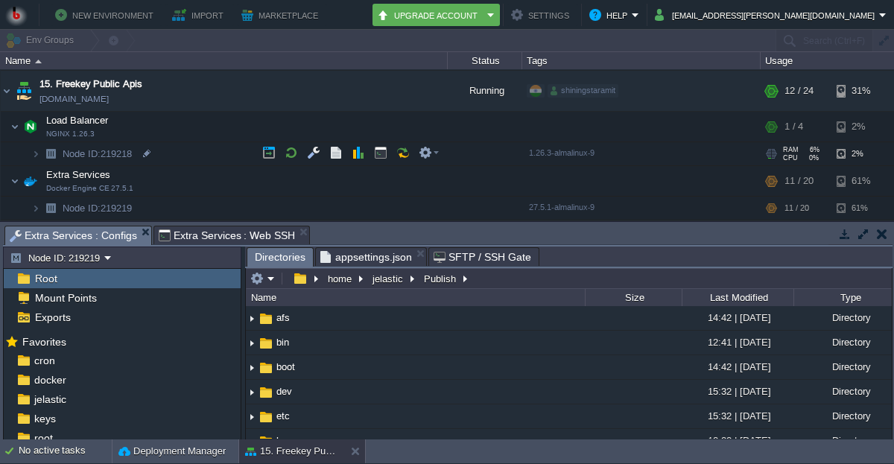
scroll to position [48, 0]
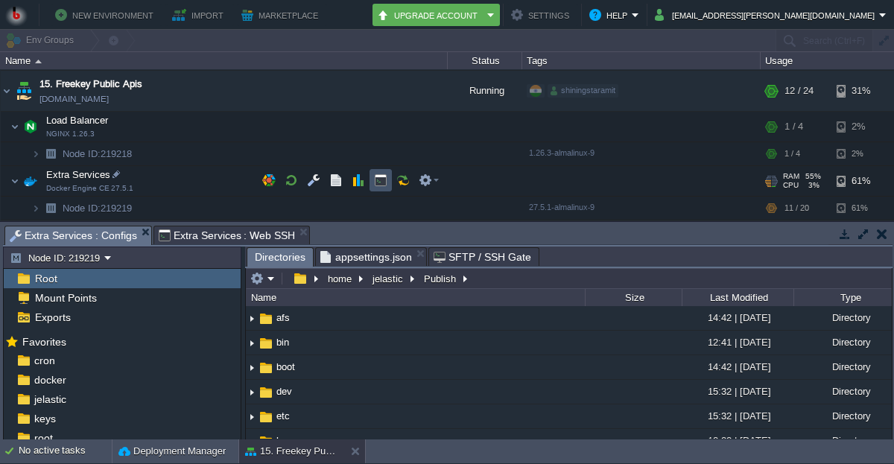
click at [387, 174] on button "button" at bounding box center [380, 180] width 13 height 13
